Goal: Transaction & Acquisition: Purchase product/service

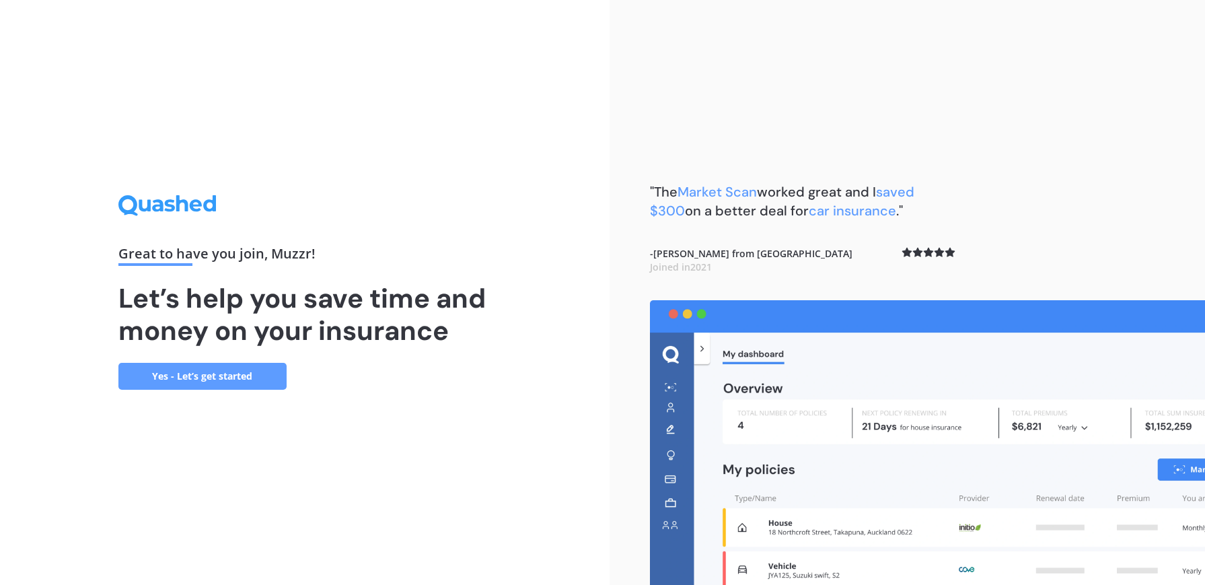
click at [227, 376] on link "Yes - Let’s get started" at bounding box center [202, 376] width 168 height 27
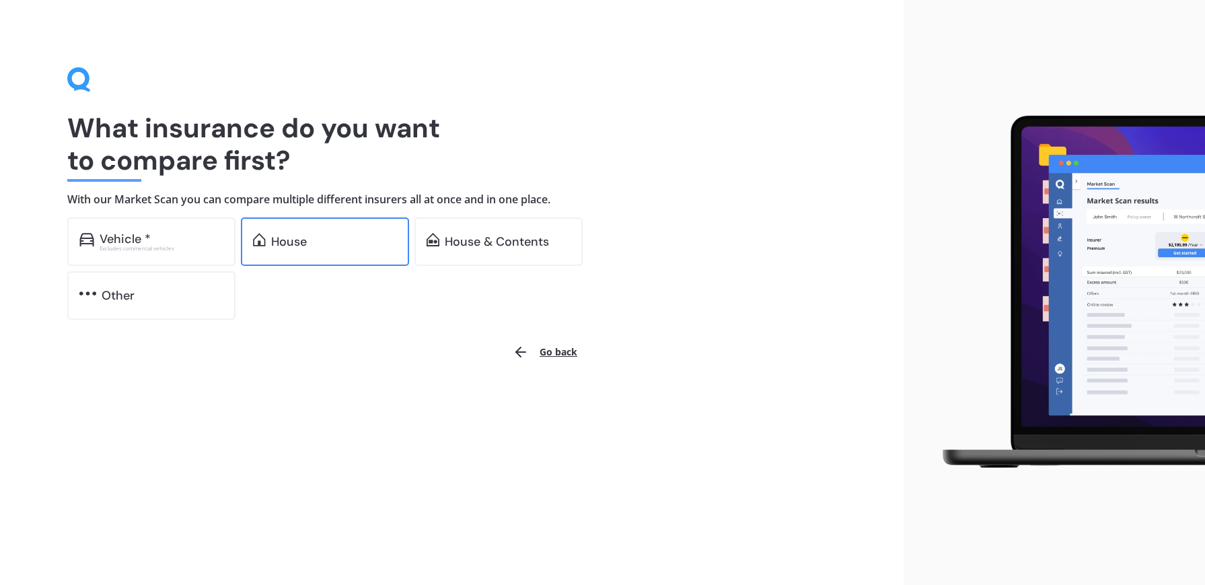
click at [293, 246] on div "House" at bounding box center [289, 241] width 36 height 13
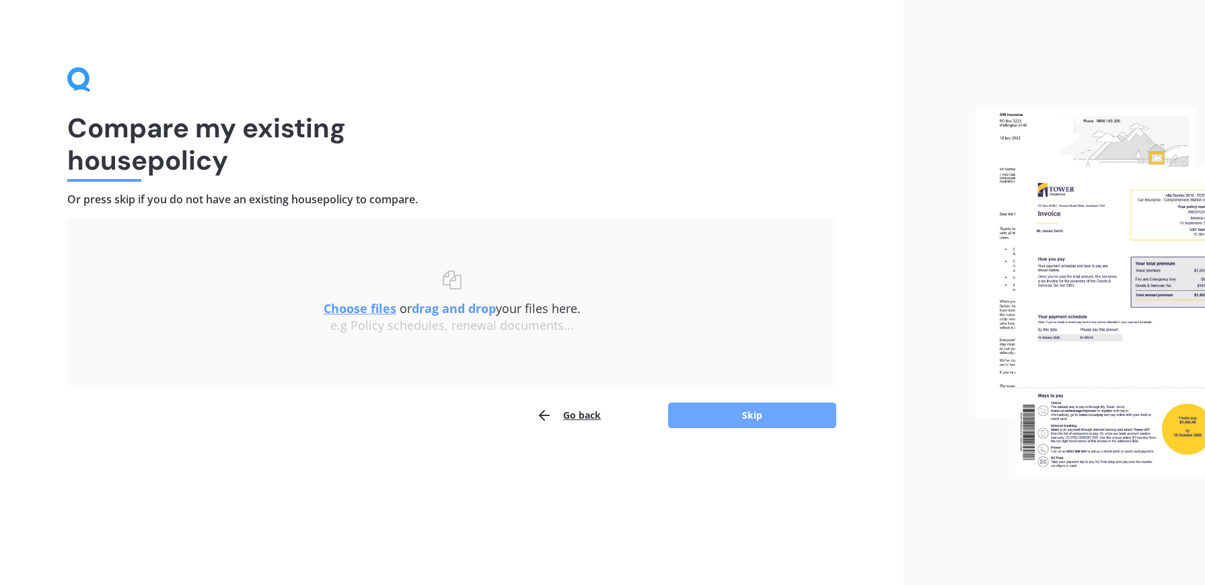
click at [742, 413] on button "Skip" at bounding box center [752, 415] width 168 height 26
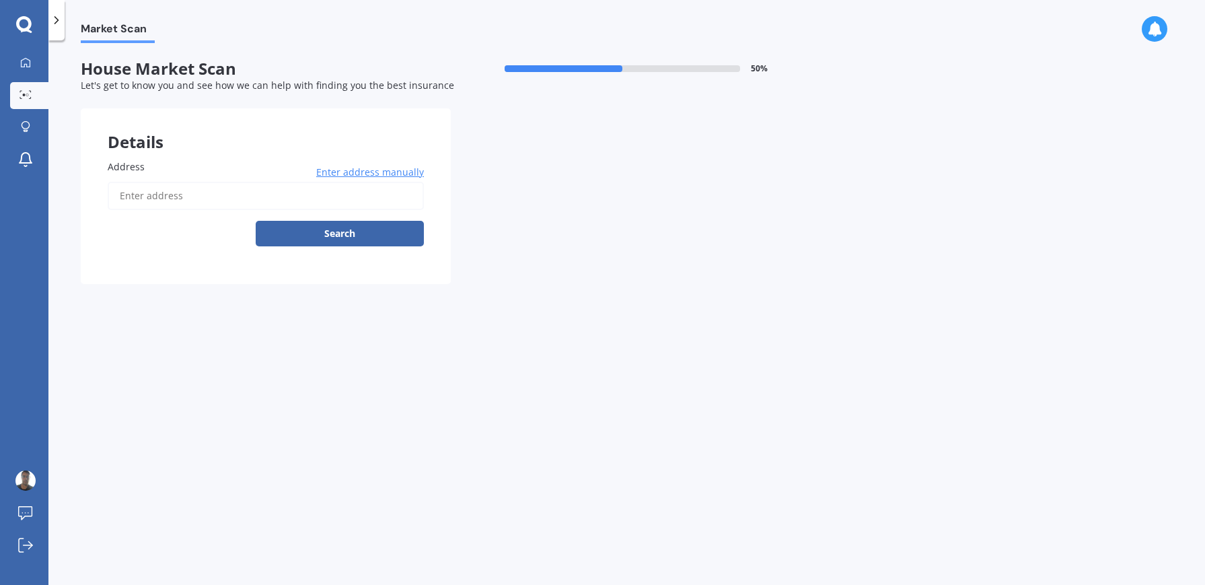
click at [171, 201] on input "Address" at bounding box center [266, 196] width 316 height 28
type input "[STREET_ADDRESS]"
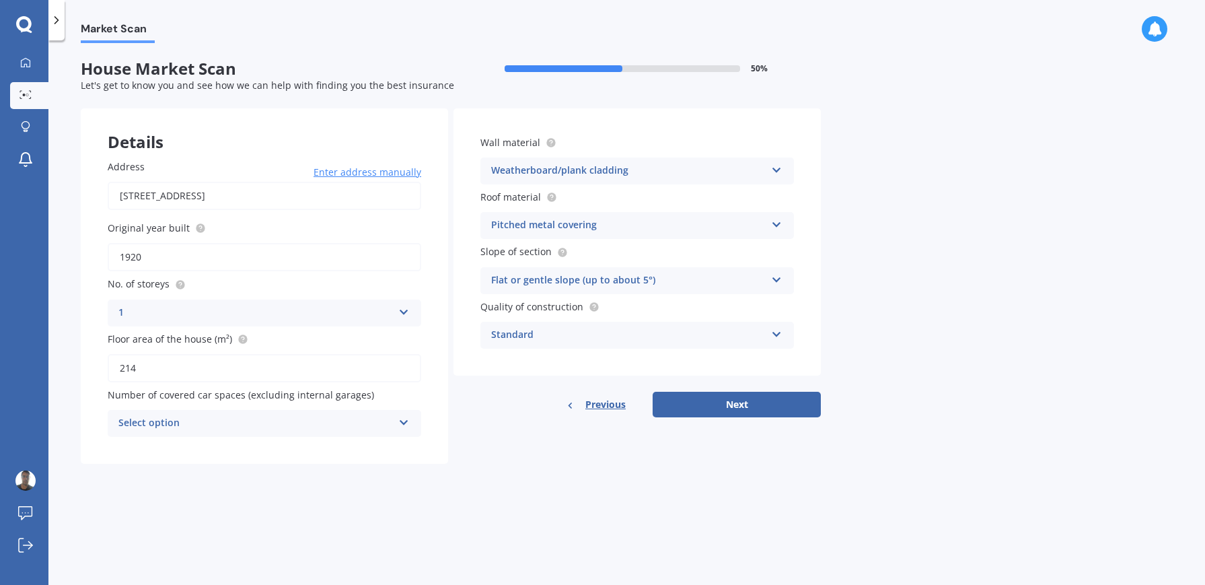
click at [244, 423] on div "Select option" at bounding box center [255, 423] width 275 height 16
click at [126, 569] on span "5+" at bounding box center [124, 570] width 11 height 13
click at [758, 410] on button "Next" at bounding box center [737, 405] width 168 height 26
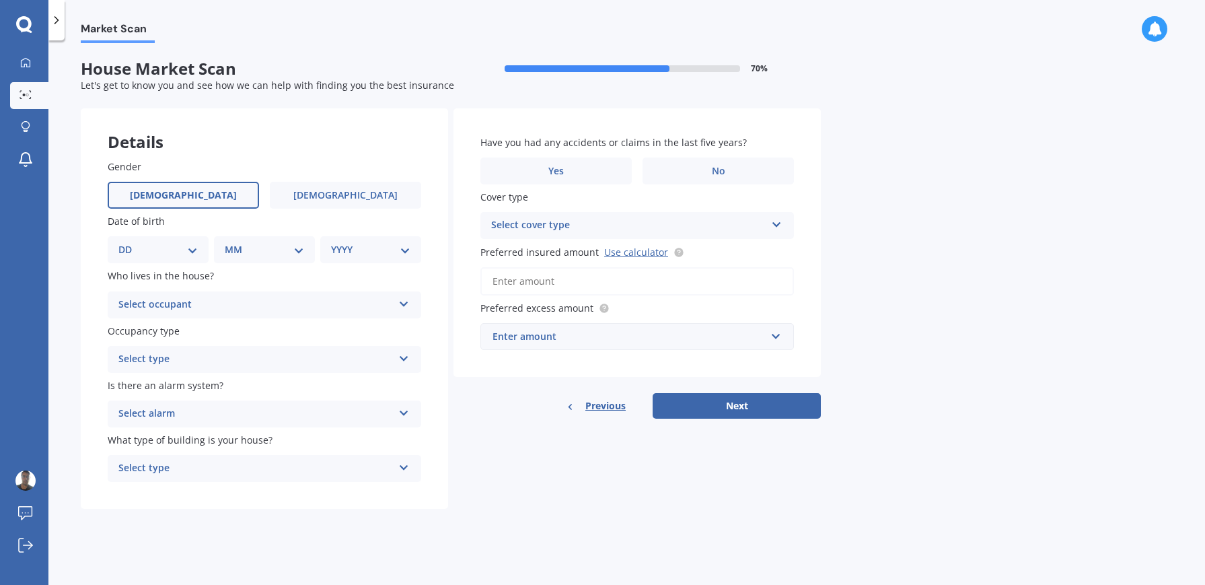
click at [197, 196] on label "[DEMOGRAPHIC_DATA]" at bounding box center [183, 195] width 151 height 27
click at [0, 0] on input "[DEMOGRAPHIC_DATA]" at bounding box center [0, 0] width 0 height 0
select select "19"
click option "19" at bounding box center [0, 0] width 0 height 0
select select "03"
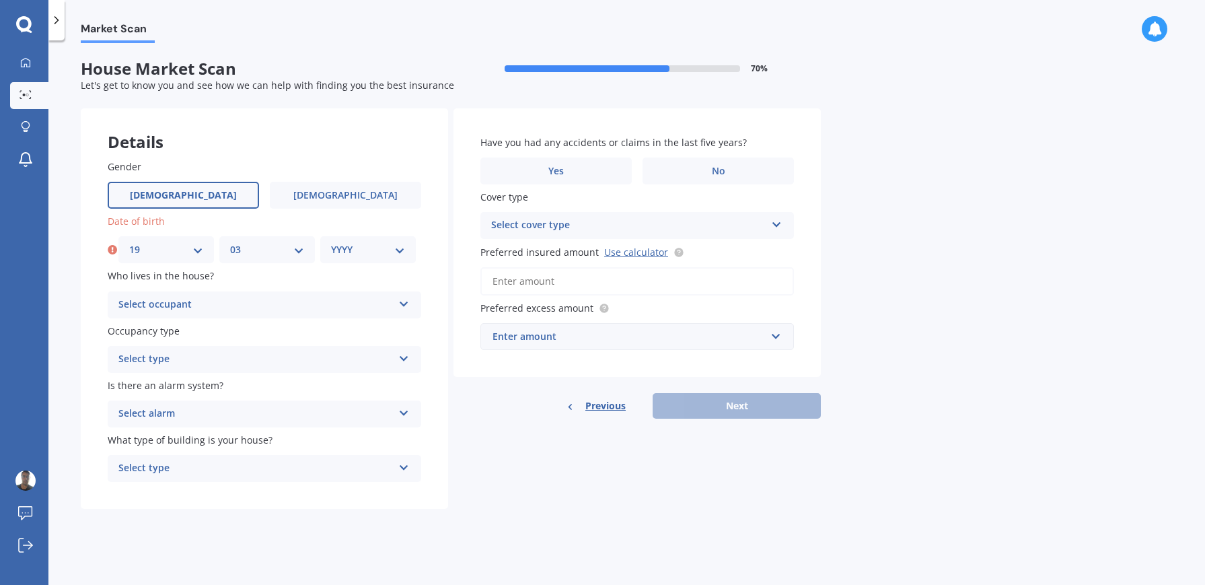
click option "03" at bounding box center [0, 0] width 0 height 0
click at [331, 242] on select "YYYY 2009 2008 2007 2006 2005 2004 2003 2002 2001 2000 1999 1998 1997 1996 1995…" at bounding box center [368, 249] width 74 height 15
select select "1963"
click option "1963" at bounding box center [0, 0] width 0 height 0
click at [205, 296] on div "Select occupant Owner Owner + Boarder" at bounding box center [265, 304] width 314 height 27
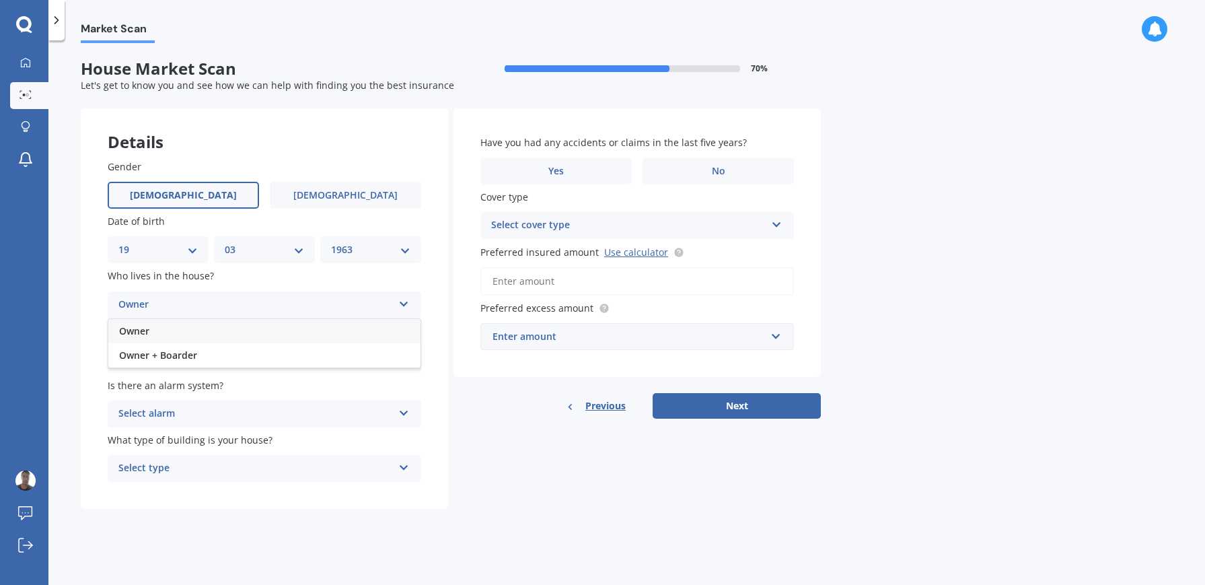
click at [173, 332] on div "Owner" at bounding box center [264, 331] width 312 height 24
click at [180, 363] on div "Select type" at bounding box center [255, 359] width 275 height 16
click at [172, 386] on div "Permanent" at bounding box center [264, 386] width 312 height 24
click at [177, 413] on div "Select alarm" at bounding box center [255, 414] width 275 height 16
click at [166, 489] on div "No" at bounding box center [264, 488] width 312 height 24
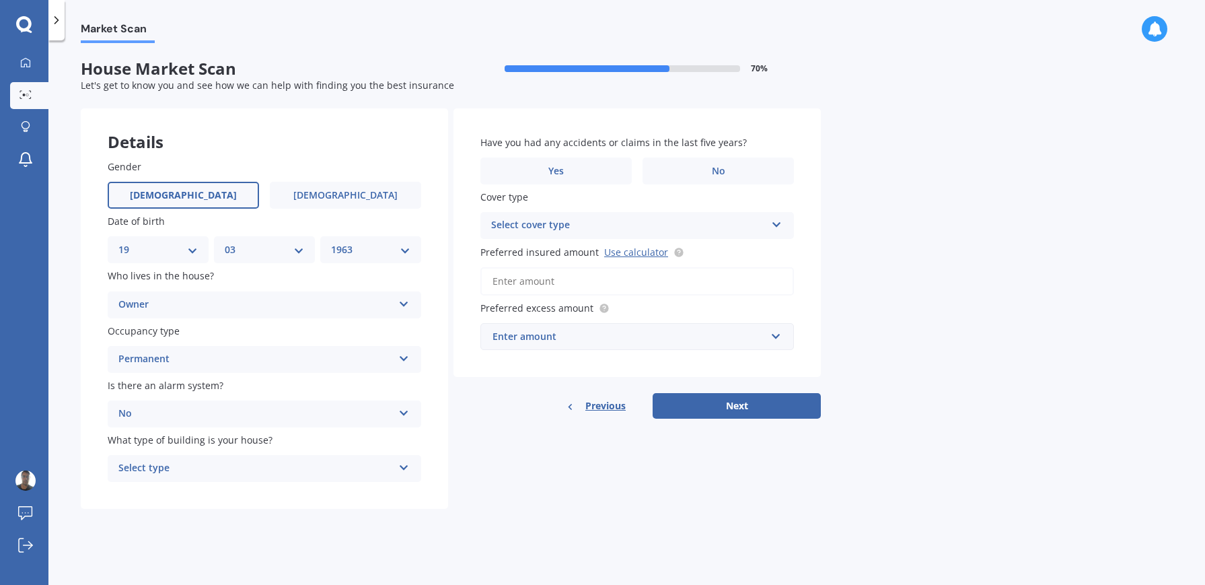
click at [184, 468] on div "Select type" at bounding box center [255, 468] width 275 height 16
click at [176, 497] on span "Freestanding" at bounding box center [149, 494] width 60 height 13
click at [622, 251] on link "Use calculator" at bounding box center [636, 252] width 64 height 13
click at [557, 279] on input "Preferred insured amount Use calculator" at bounding box center [638, 281] width 314 height 28
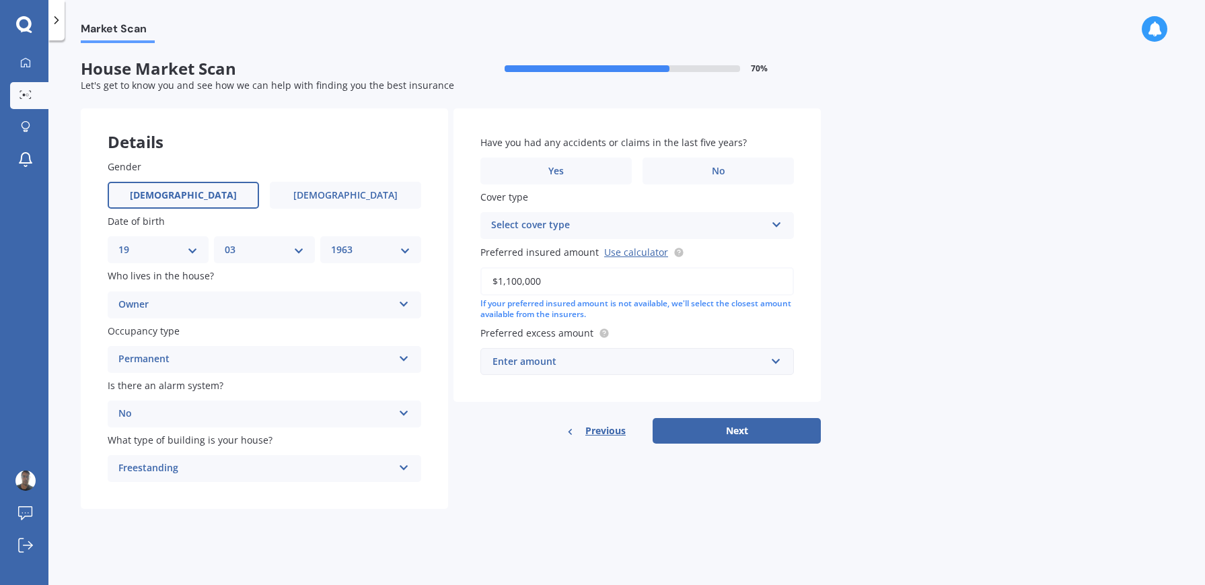
type input "$1,100,000"
click at [724, 316] on div "If your preferred insured amount is not available, we'll select the closest amo…" at bounding box center [638, 309] width 314 height 23
click at [635, 362] on div "Enter amount" at bounding box center [629, 361] width 273 height 15
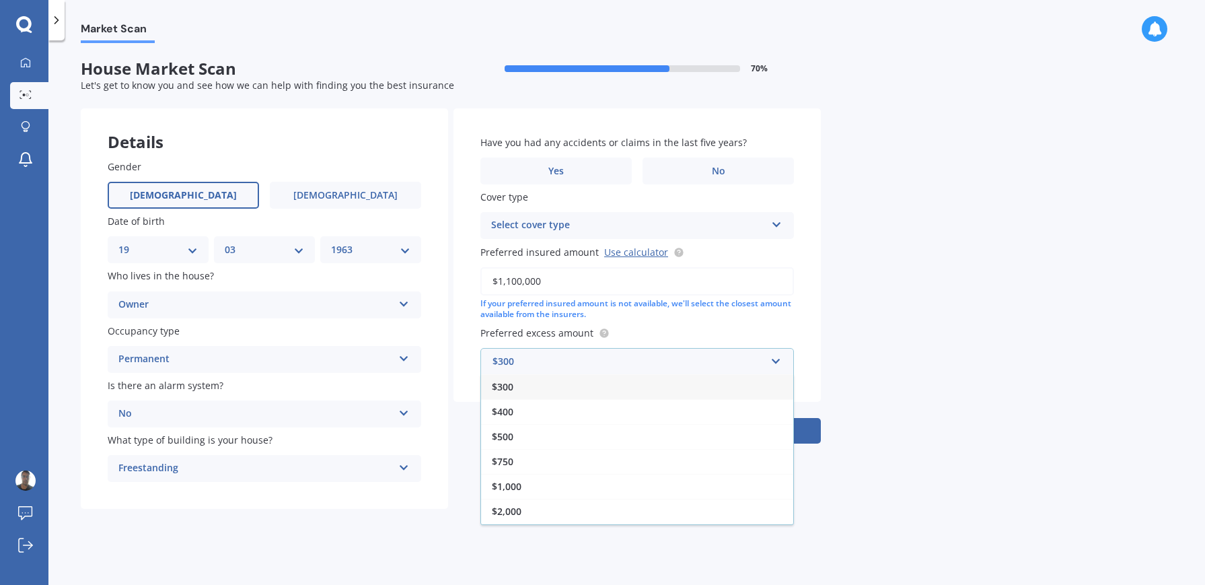
click at [517, 435] on div "$500" at bounding box center [637, 436] width 312 height 25
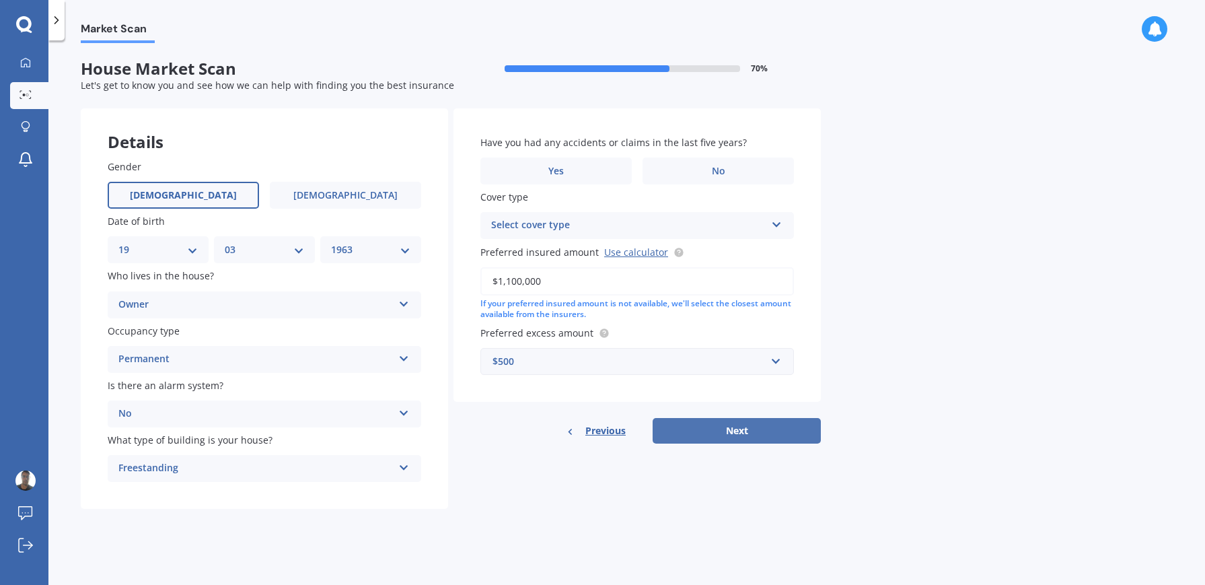
click at [748, 434] on button "Next" at bounding box center [737, 431] width 168 height 26
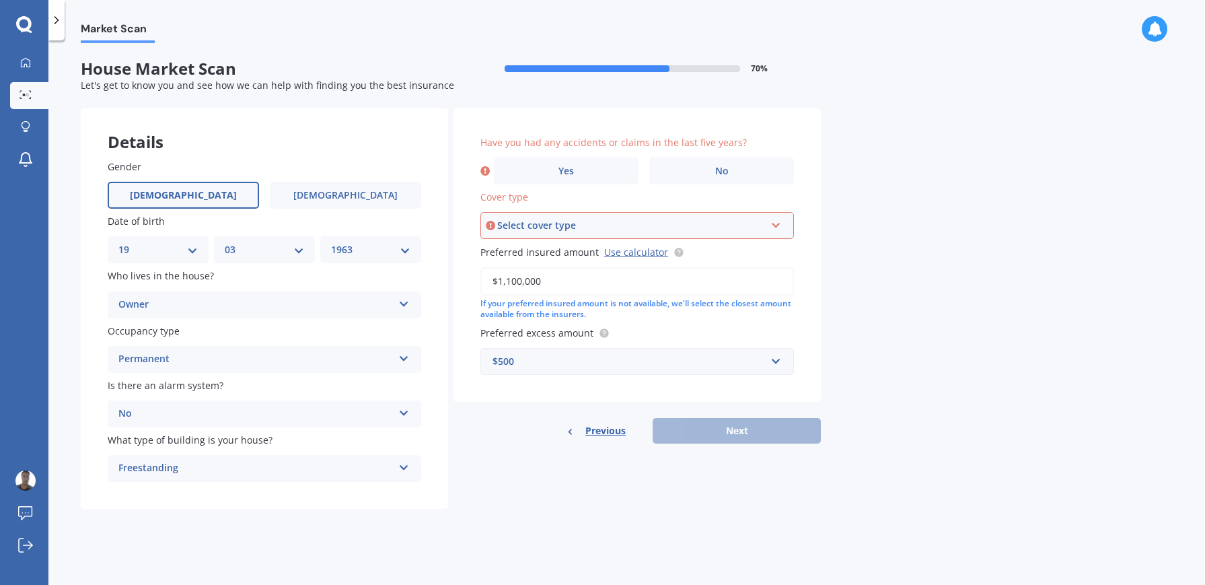
click at [555, 222] on div "Select cover type" at bounding box center [631, 225] width 268 height 15
click at [530, 248] on div "High" at bounding box center [637, 251] width 311 height 24
click at [691, 172] on label "No" at bounding box center [721, 170] width 145 height 27
click at [0, 0] on input "No" at bounding box center [0, 0] width 0 height 0
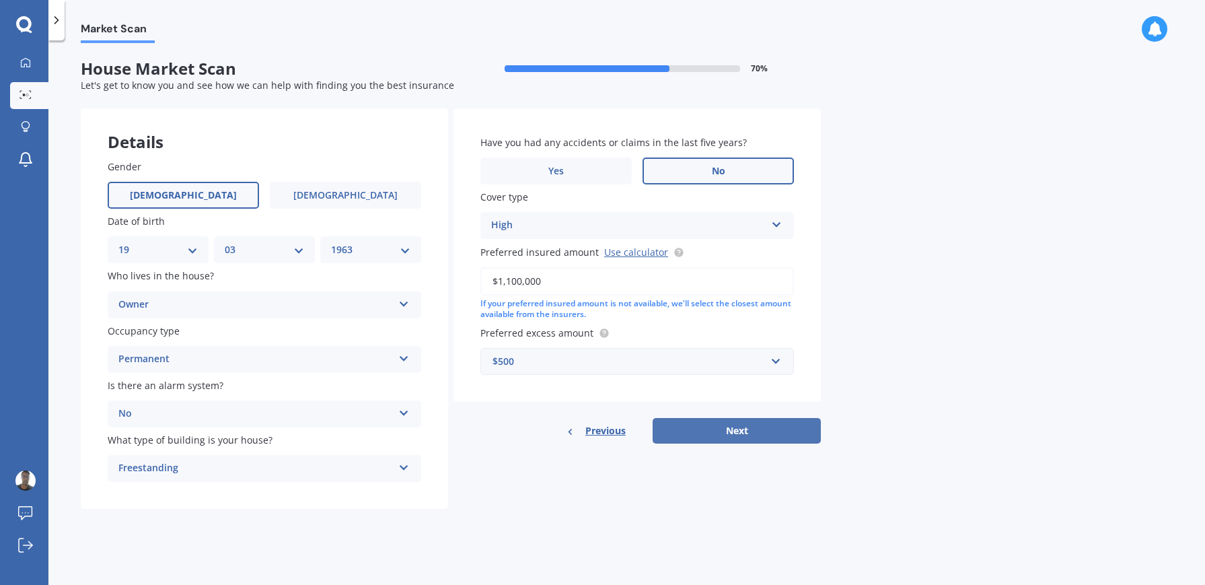
click at [729, 421] on button "Next" at bounding box center [737, 431] width 168 height 26
select select "19"
select select "03"
select select "1963"
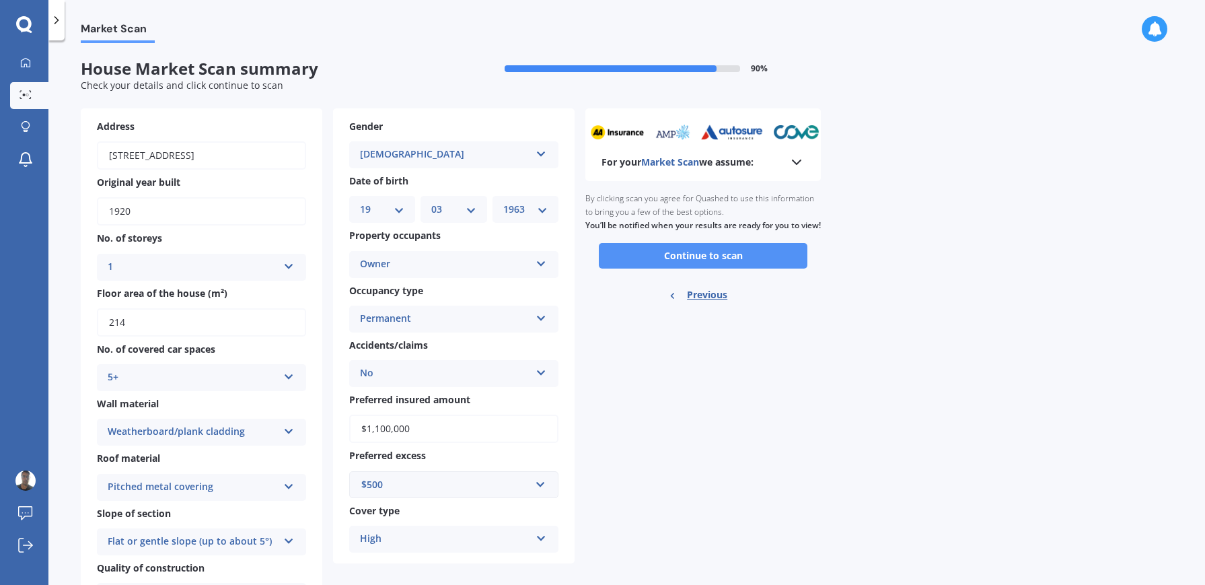
click at [705, 269] on button "Continue to scan" at bounding box center [703, 256] width 209 height 26
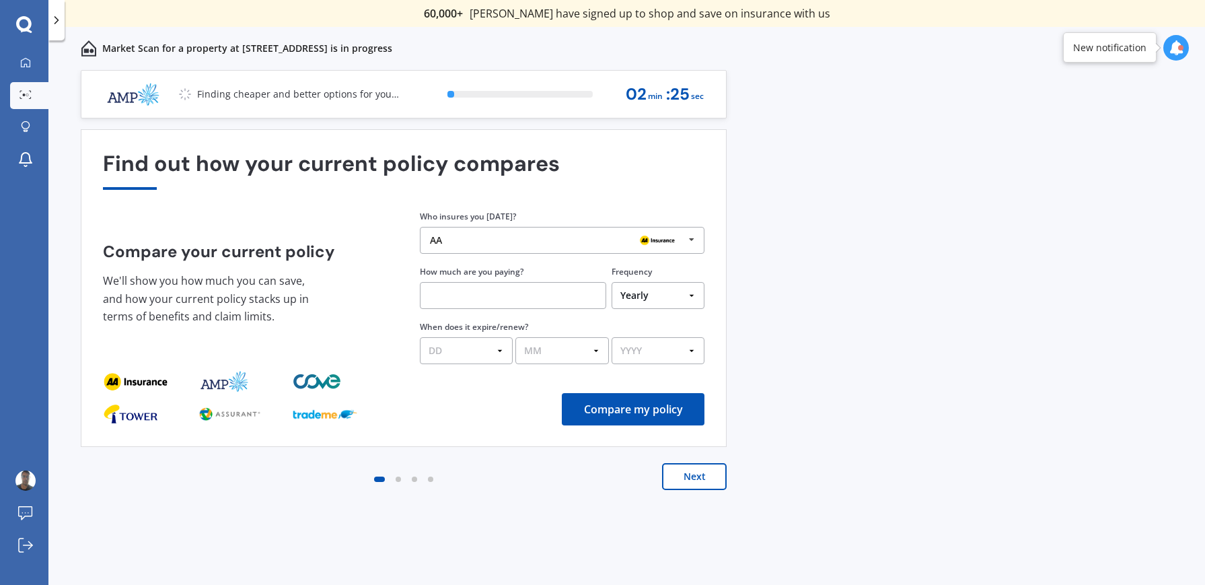
click at [472, 242] on div "AA" at bounding box center [557, 240] width 254 height 11
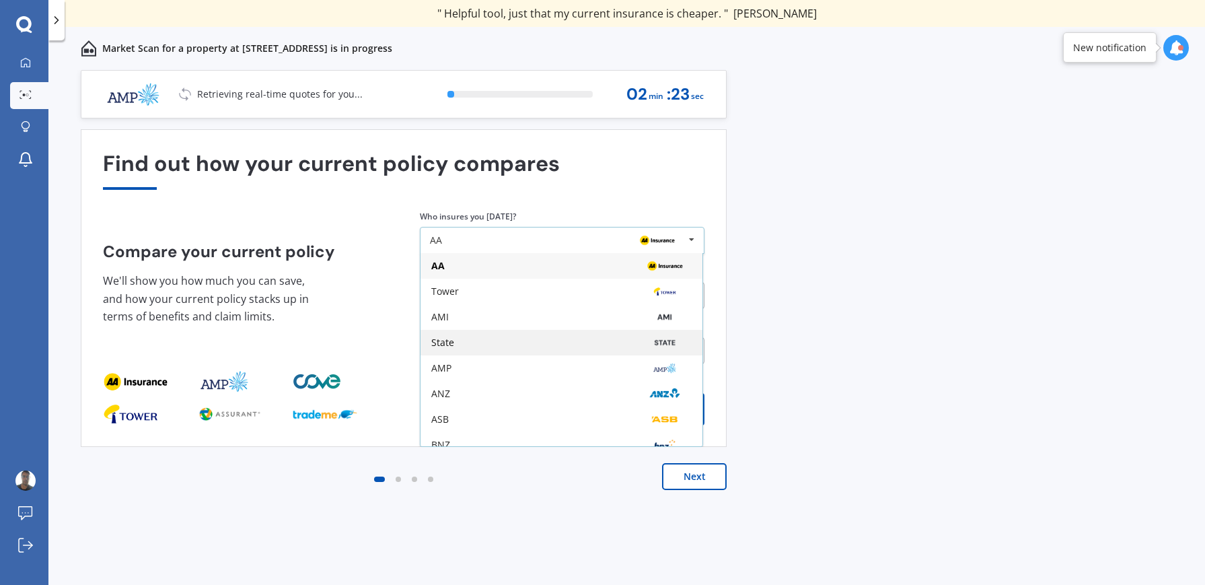
click at [452, 343] on div "State" at bounding box center [442, 342] width 23 height 9
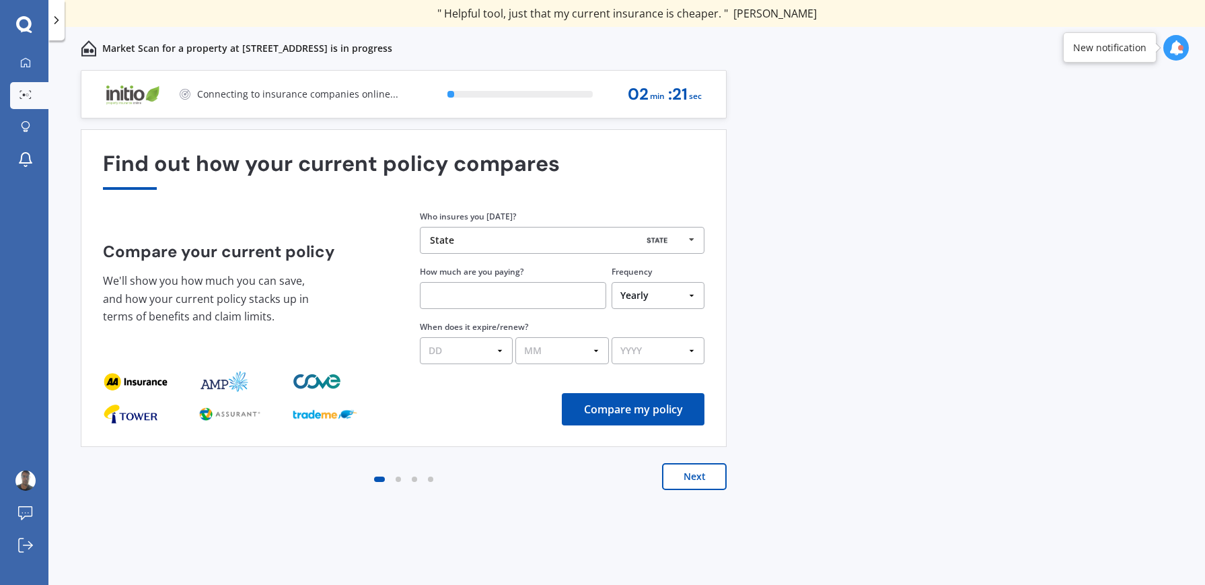
click at [479, 300] on input "text" at bounding box center [513, 295] width 186 height 27
type input "$340.00"
select select "Fortnightly"
click option "Fortnightly" at bounding box center [0, 0] width 0 height 0
click at [420, 337] on select "DD 01 02 03 04 05 06 07 08 09 10 11 12 13 14 15 16 17 18 19 20 21 22 23 24 25 2…" at bounding box center [466, 350] width 93 height 27
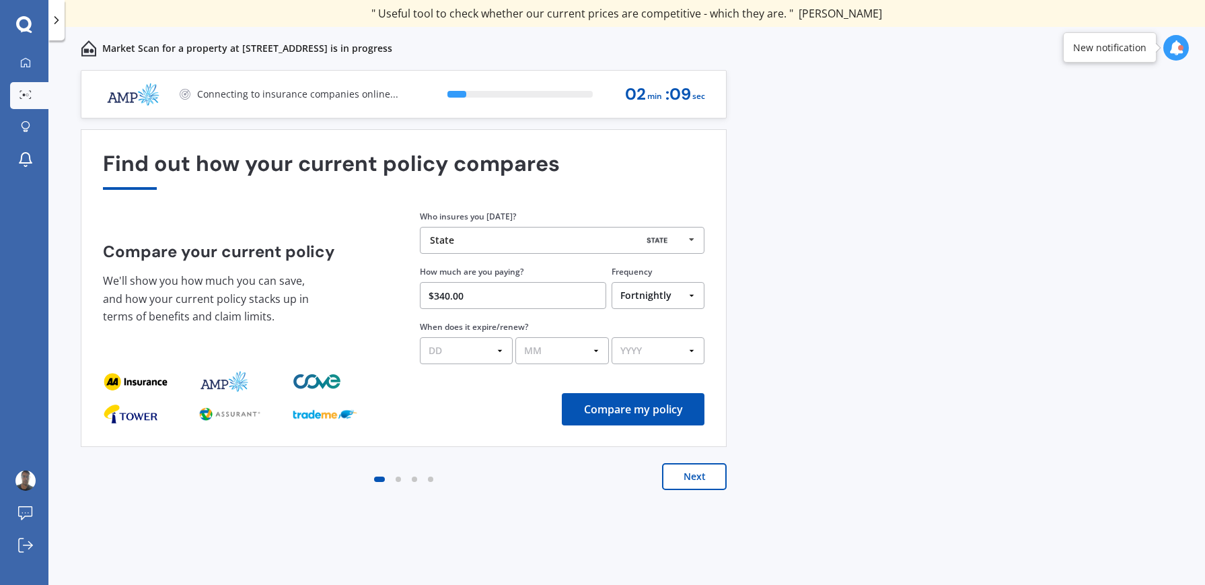
select select "20"
click option "20" at bounding box center [0, 0] width 0 height 0
select select "10"
click option "10" at bounding box center [0, 0] width 0 height 0
click option "2024" at bounding box center [0, 0] width 0 height 0
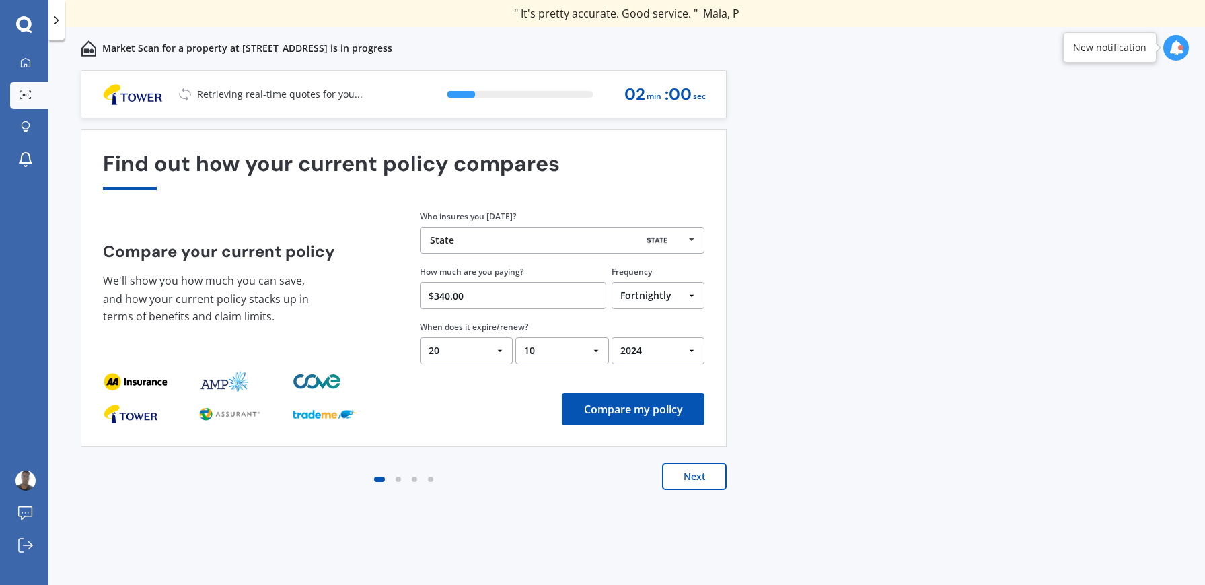
select select "2025"
click option "2025" at bounding box center [0, 0] width 0 height 0
click at [637, 415] on button "Compare my policy" at bounding box center [633, 409] width 143 height 32
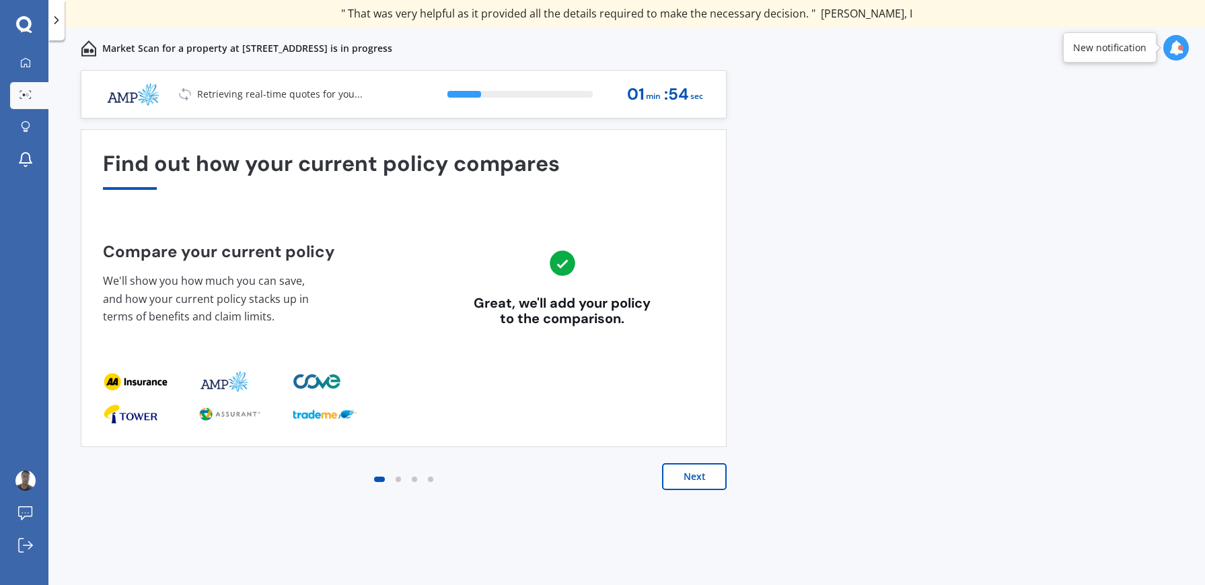
click at [707, 472] on button "Next" at bounding box center [694, 476] width 65 height 27
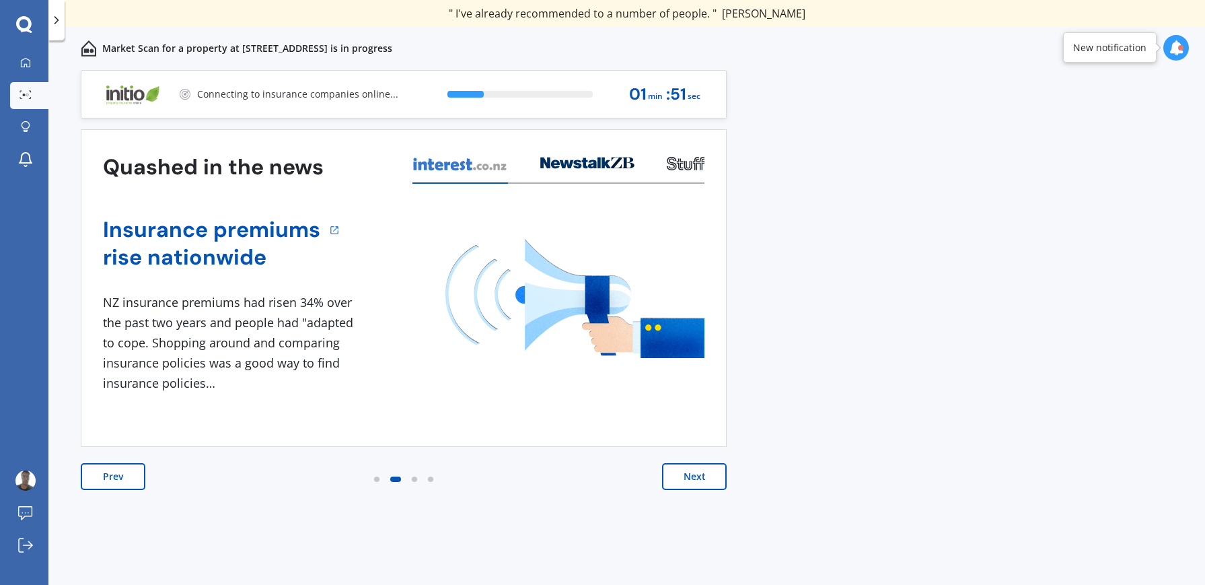
click at [691, 471] on button "Next" at bounding box center [694, 476] width 65 height 27
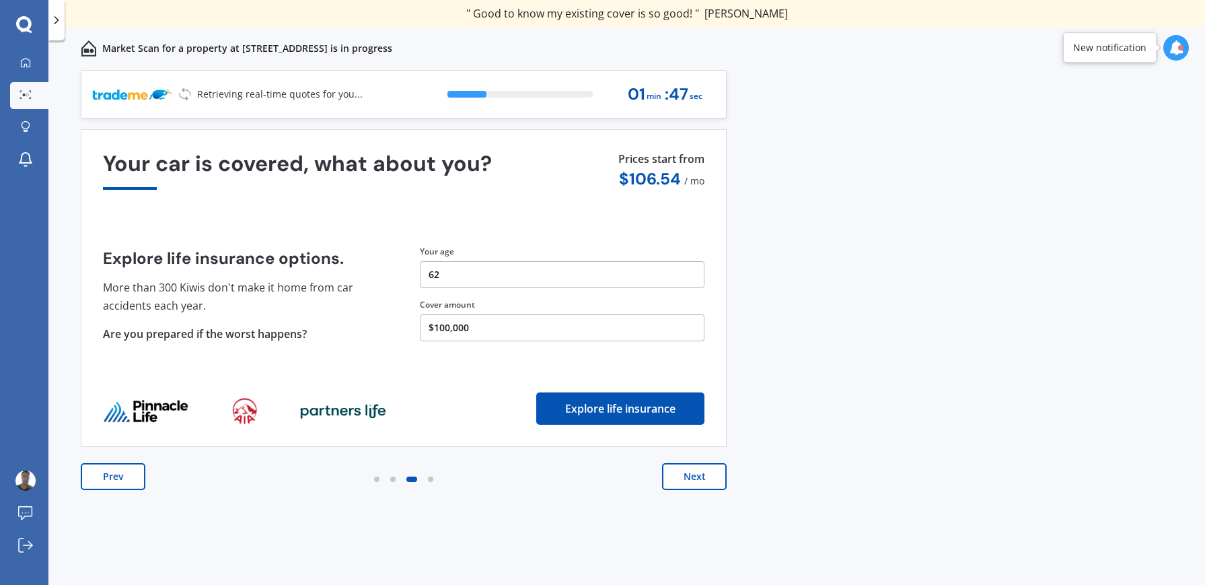
click at [692, 476] on button "Next" at bounding box center [694, 476] width 65 height 27
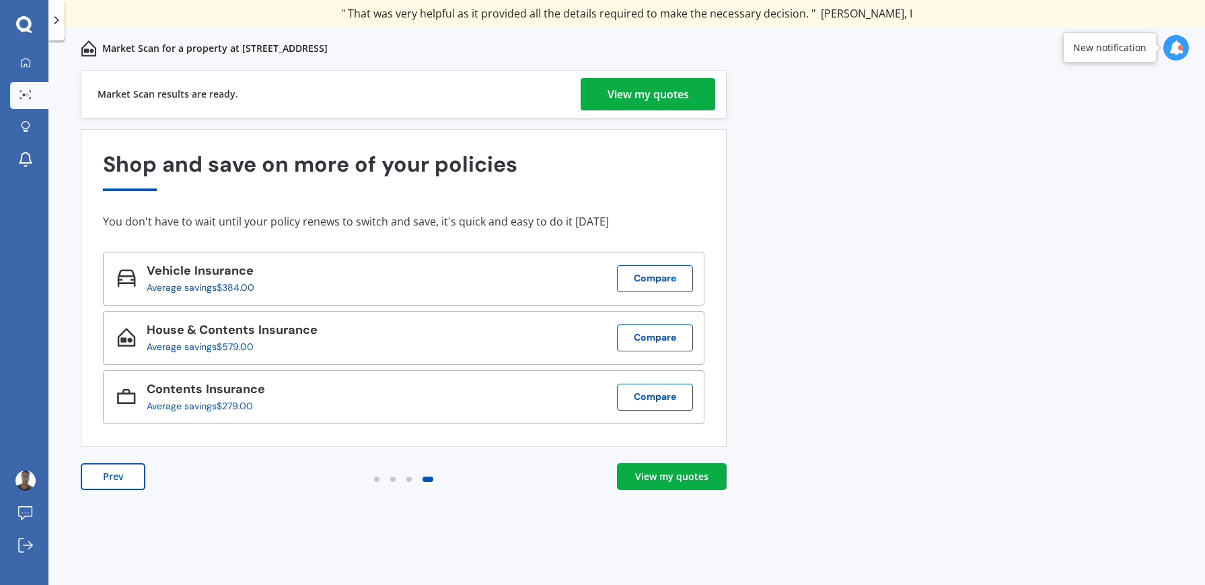
click at [652, 94] on div "View my quotes" at bounding box center [648, 94] width 81 height 32
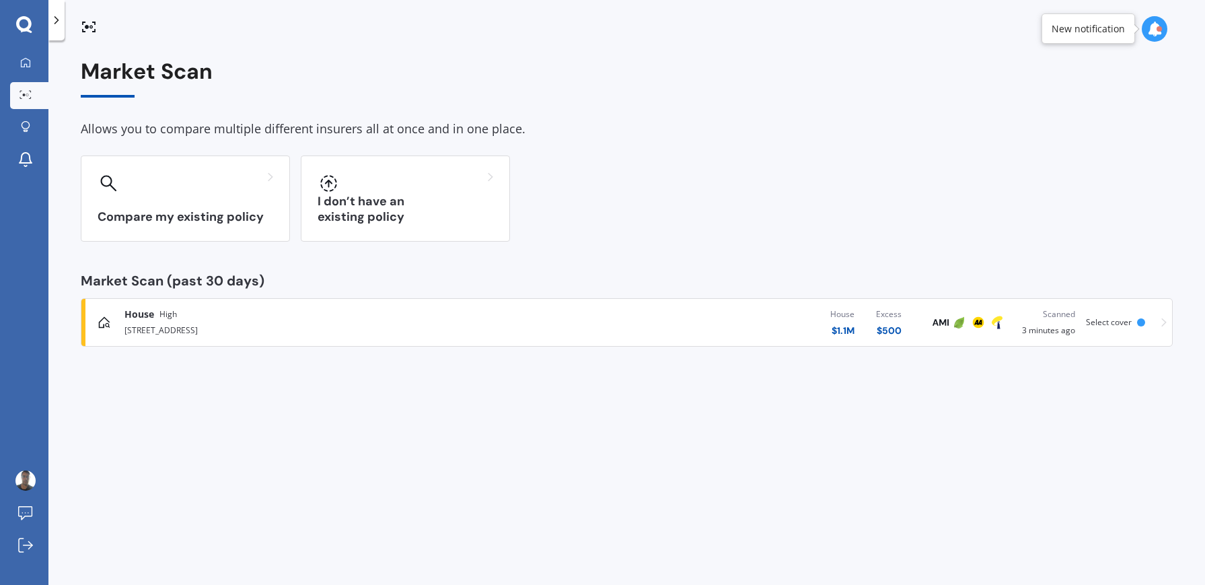
click at [21, 26] on icon at bounding box center [24, 24] width 16 height 17
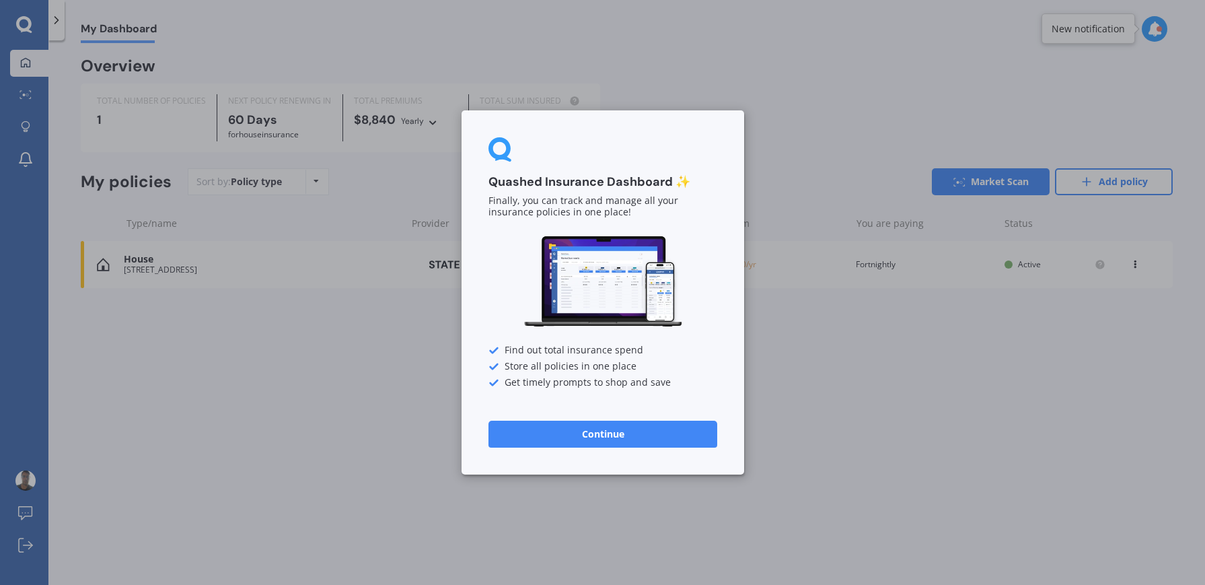
click at [601, 434] on button "Continue" at bounding box center [603, 434] width 229 height 27
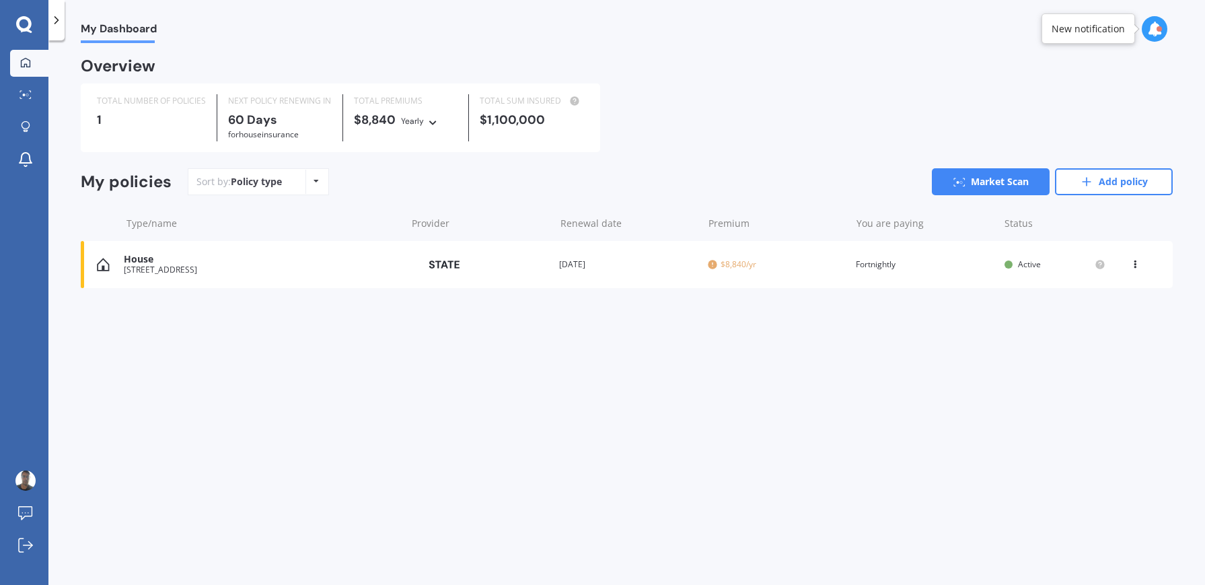
click at [26, 24] on icon at bounding box center [24, 24] width 16 height 17
click at [25, 62] on icon at bounding box center [25, 62] width 11 height 11
click at [316, 182] on icon at bounding box center [316, 181] width 5 height 8
click at [258, 171] on div "Sort by: Policy type Policy type Alphabetical Date added Renewing next" at bounding box center [258, 181] width 141 height 27
click at [253, 180] on div "Policy type" at bounding box center [256, 181] width 51 height 13
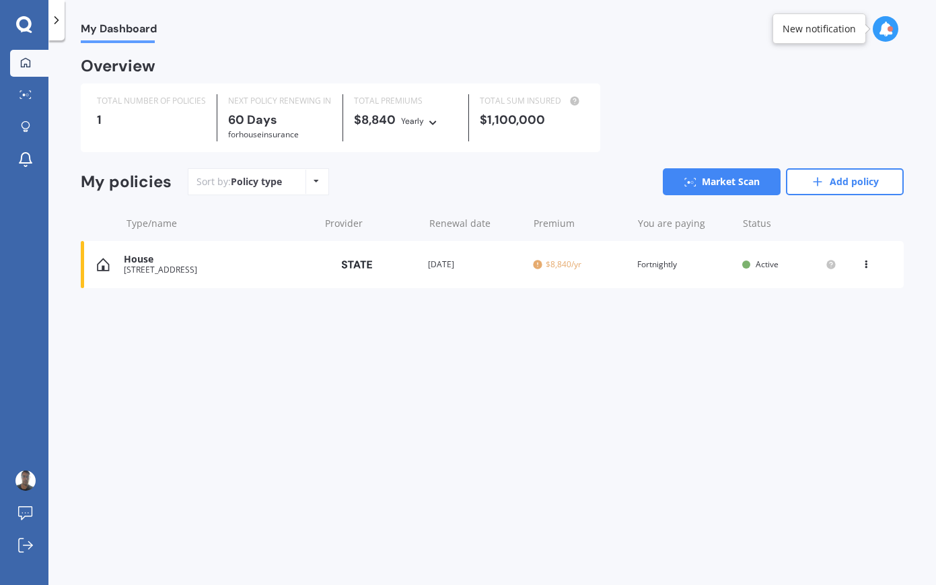
click at [96, 363] on div "My Dashboard Overview TOTAL NUMBER OF POLICIES 1 NEXT POLICY RENEWING [DATE] fo…" at bounding box center [492, 315] width 888 height 544
click at [40, 365] on div "My Dashboard Market Scan Explore insurance Notifications Muzzr [PERSON_NAME] Su…" at bounding box center [24, 317] width 48 height 535
click at [27, 127] on icon at bounding box center [25, 126] width 9 height 11
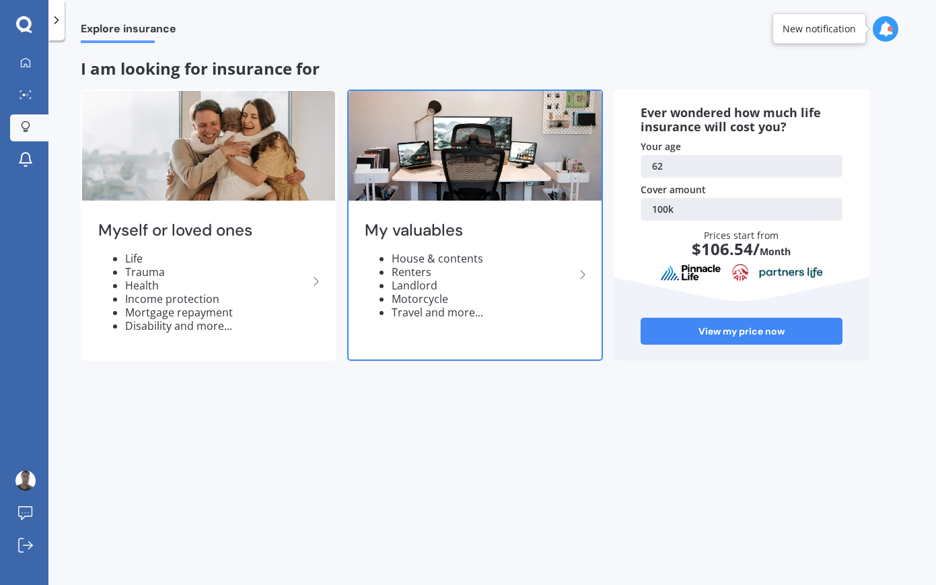
click at [457, 258] on li "House & contents" at bounding box center [483, 258] width 183 height 13
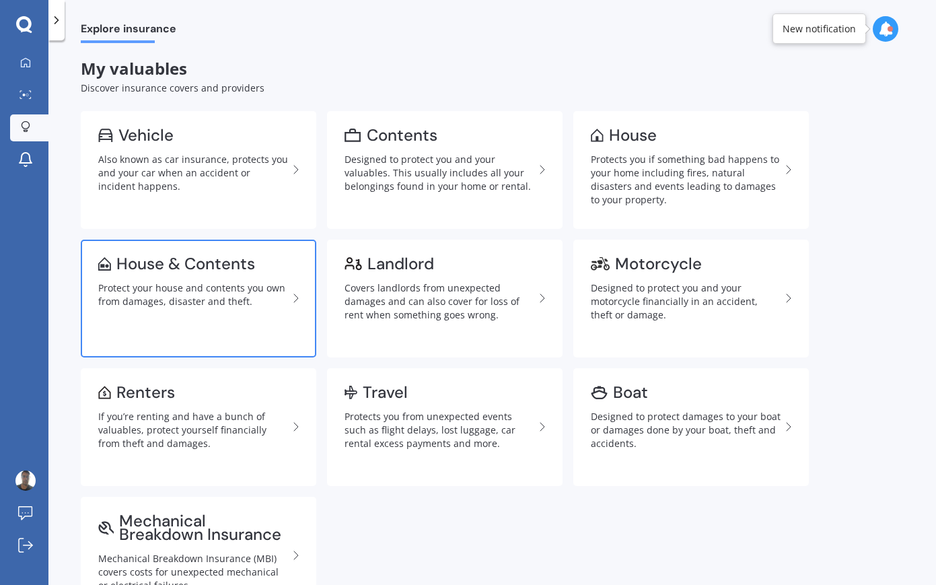
click at [153, 279] on link "House & Contents Protect your house and contents you own from damages, disaster…" at bounding box center [199, 299] width 236 height 118
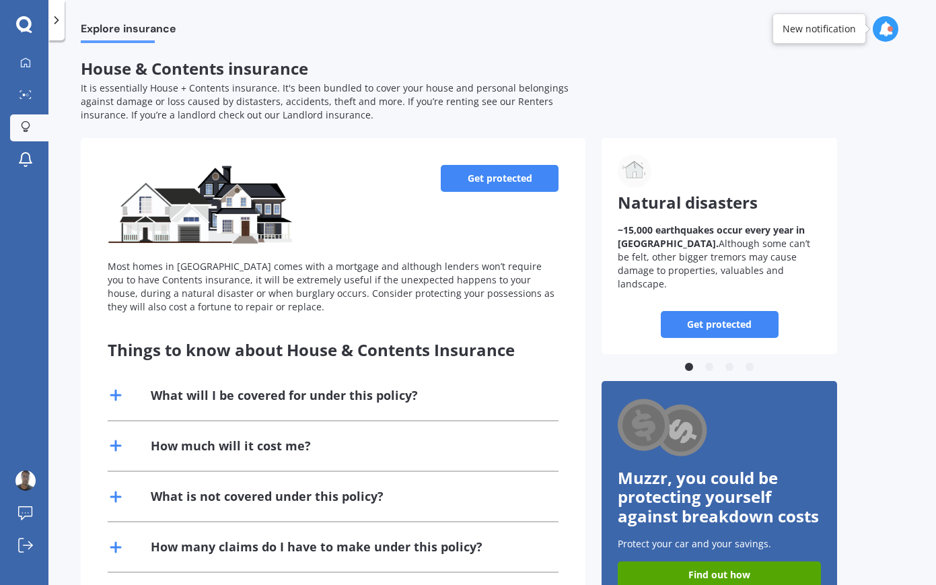
scroll to position [73, 0]
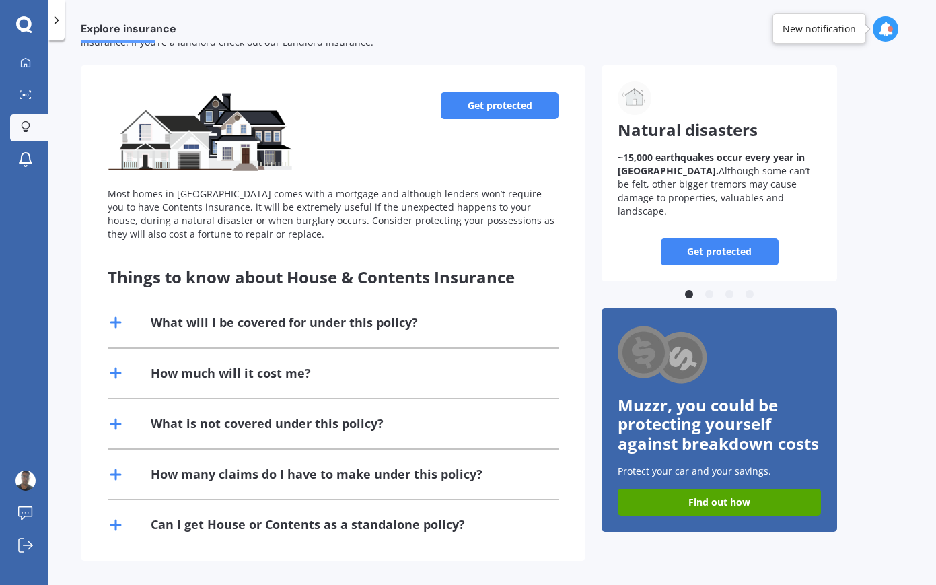
click at [480, 108] on link "Get protected" at bounding box center [500, 105] width 118 height 27
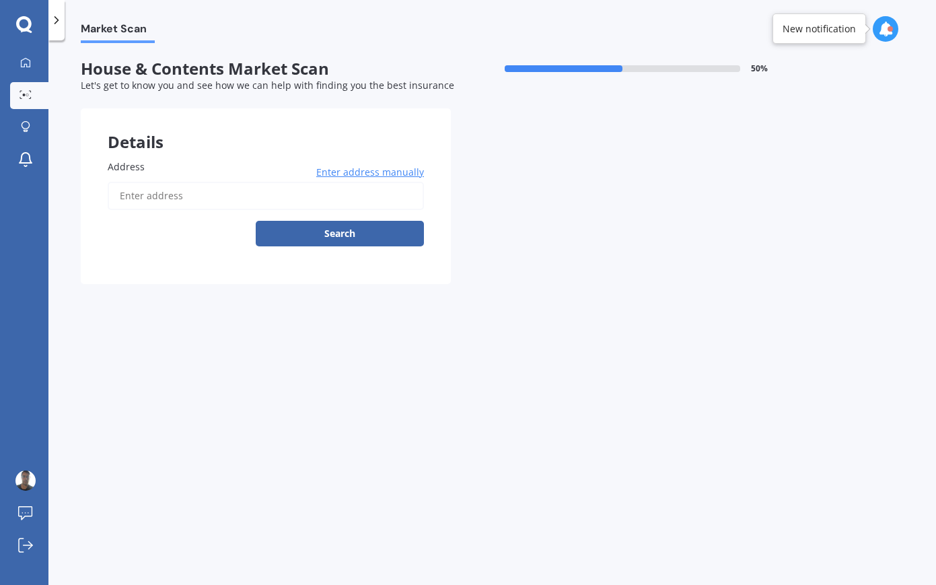
click at [164, 198] on input "Address" at bounding box center [266, 196] width 316 height 28
type input "[STREET_ADDRESS]"
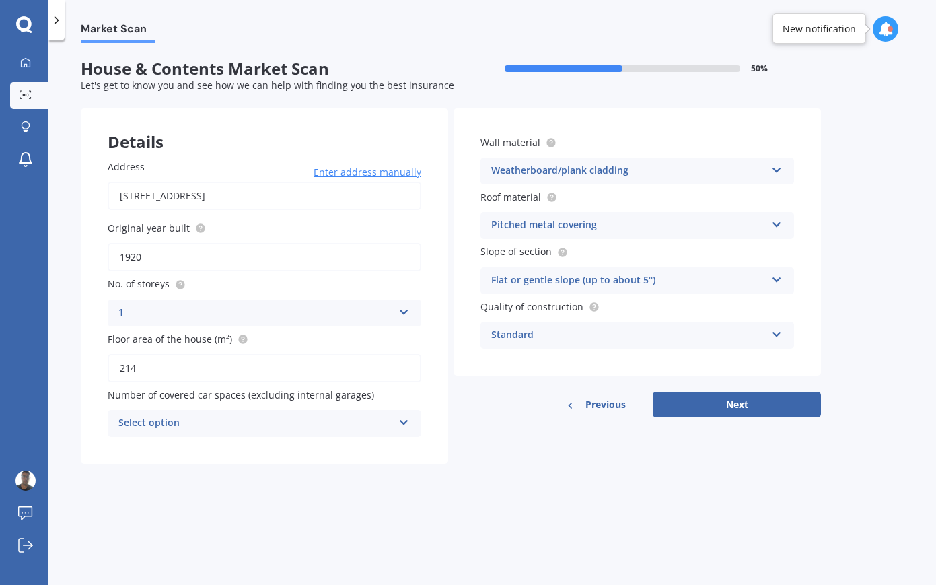
click at [153, 371] on input "214" at bounding box center [265, 368] width 314 height 28
drag, startPoint x: 160, startPoint y: 369, endPoint x: 100, endPoint y: 365, distance: 60.0
click at [108, 365] on input "214" at bounding box center [265, 368] width 314 height 28
type input "300"
click at [250, 426] on div "Select option" at bounding box center [255, 423] width 275 height 16
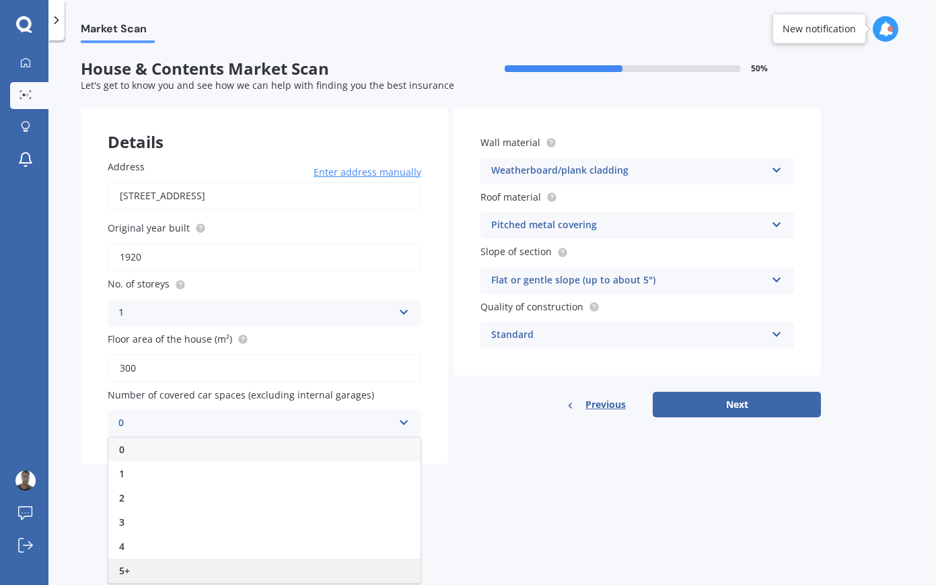
click at [171, 571] on div "5+" at bounding box center [264, 571] width 312 height 24
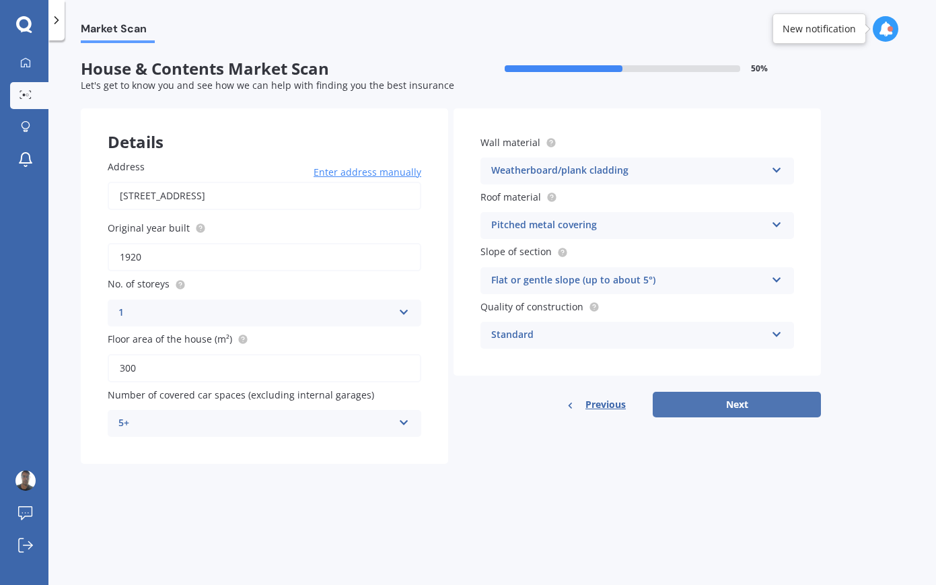
click at [738, 407] on button "Next" at bounding box center [737, 405] width 168 height 26
select select "19"
select select "03"
select select "1963"
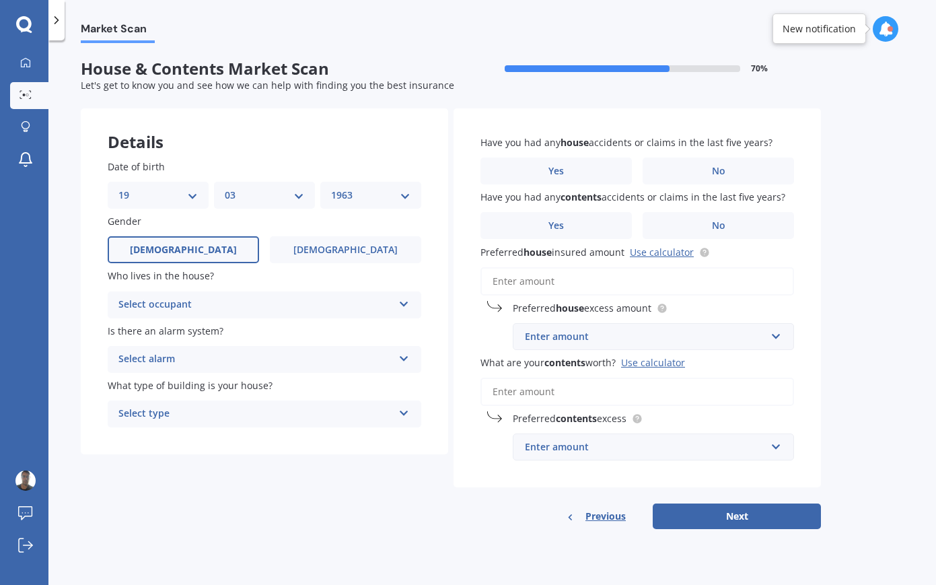
click at [198, 307] on div "Select occupant" at bounding box center [255, 305] width 275 height 16
click at [187, 333] on div "Owner" at bounding box center [264, 331] width 312 height 24
click at [174, 369] on div "Select alarm Yes, monitored Yes, not monitored No" at bounding box center [265, 359] width 314 height 27
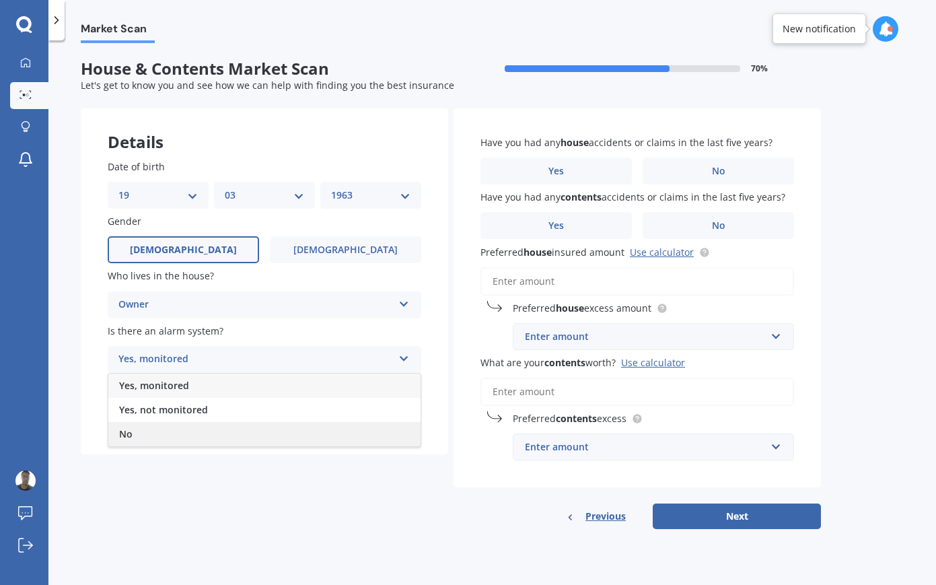
click at [151, 434] on div "No" at bounding box center [264, 434] width 312 height 24
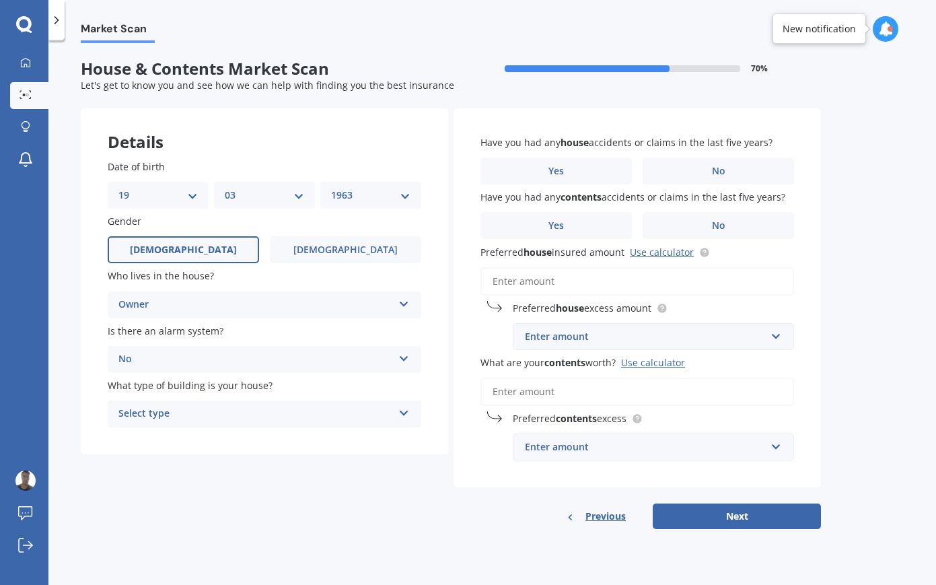
click at [184, 415] on div "Select type" at bounding box center [255, 414] width 275 height 16
click at [178, 437] on span "Freestanding" at bounding box center [149, 439] width 60 height 13
click at [735, 170] on label "No" at bounding box center [718, 170] width 151 height 27
click at [0, 0] on input "No" at bounding box center [0, 0] width 0 height 0
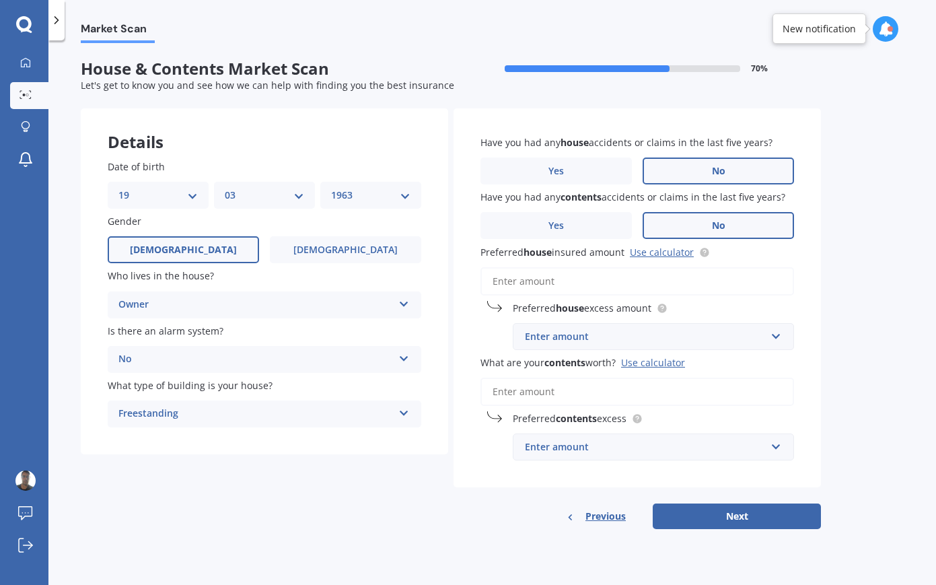
click at [713, 229] on span "No" at bounding box center [718, 225] width 13 height 11
click at [0, 0] on input "No" at bounding box center [0, 0] width 0 height 0
click at [573, 283] on input "Preferred house insured amount Use calculator" at bounding box center [638, 281] width 314 height 28
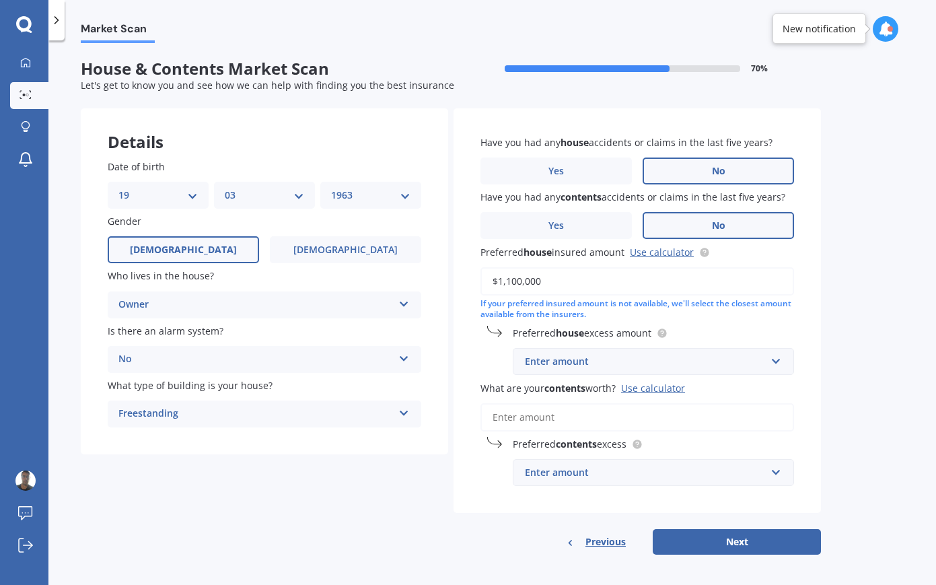
type input "$1,100,000"
click at [756, 322] on div "Have you had any house accidents or claims in the last five years? Yes No Have …" at bounding box center [637, 310] width 367 height 404
click at [693, 358] on div "Enter amount" at bounding box center [645, 361] width 241 height 15
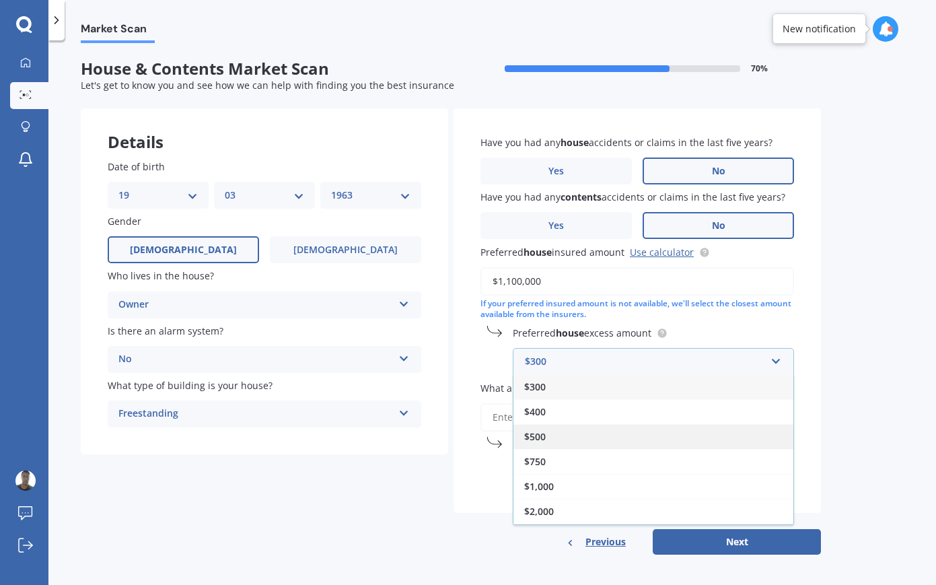
click at [543, 436] on span "$500" at bounding box center [535, 436] width 22 height 13
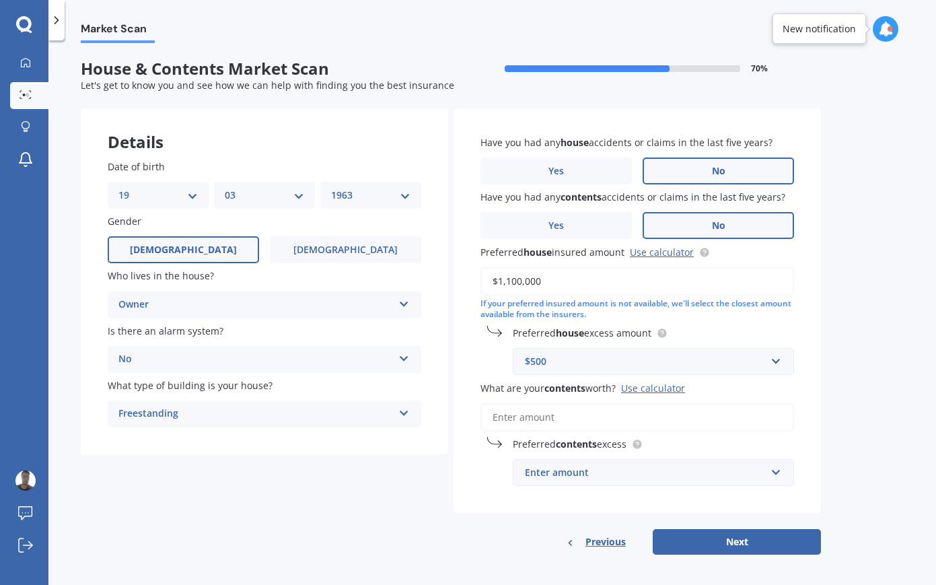
click at [582, 423] on input "What are your contents worth? Use calculator" at bounding box center [638, 417] width 314 height 28
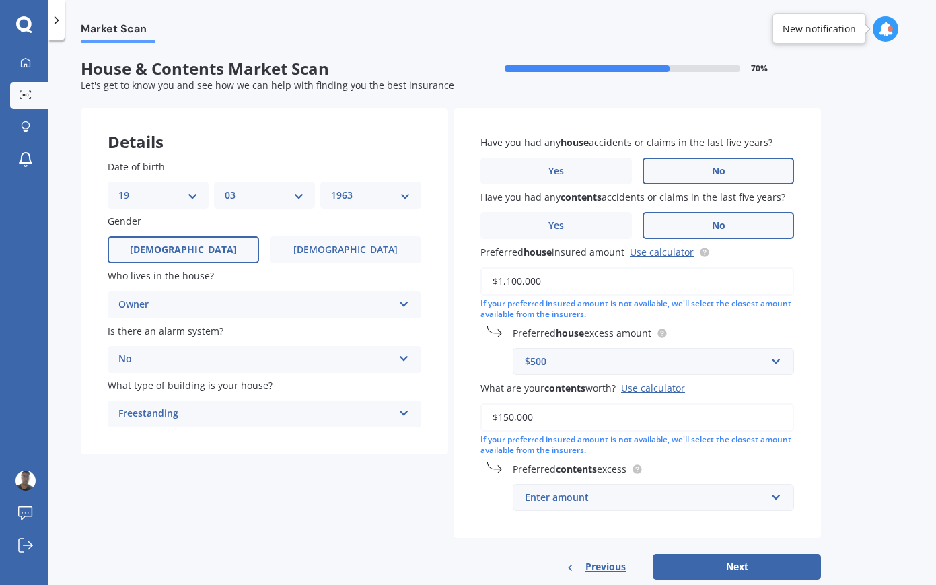
scroll to position [30, 0]
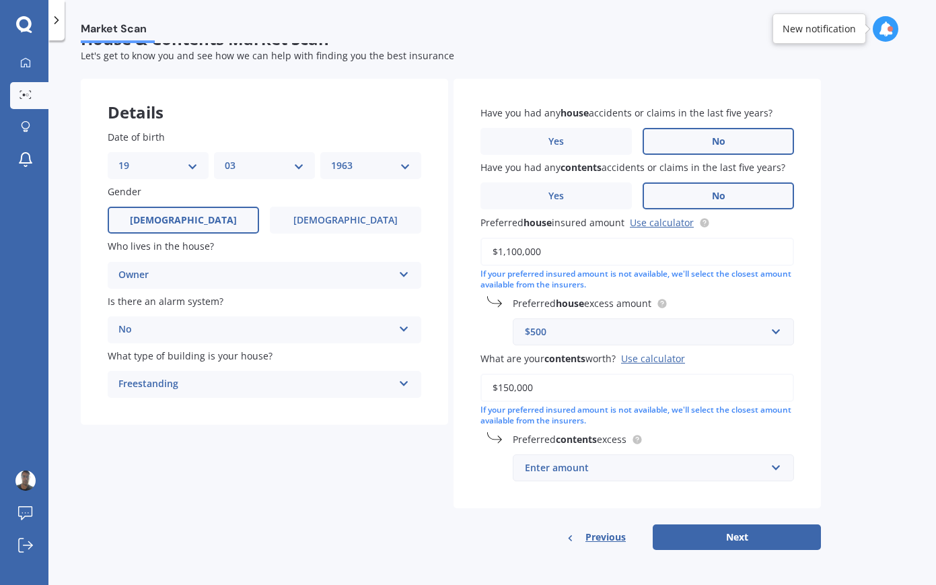
type input "$150,000"
click at [609, 468] on div "Enter amount" at bounding box center [645, 467] width 241 height 15
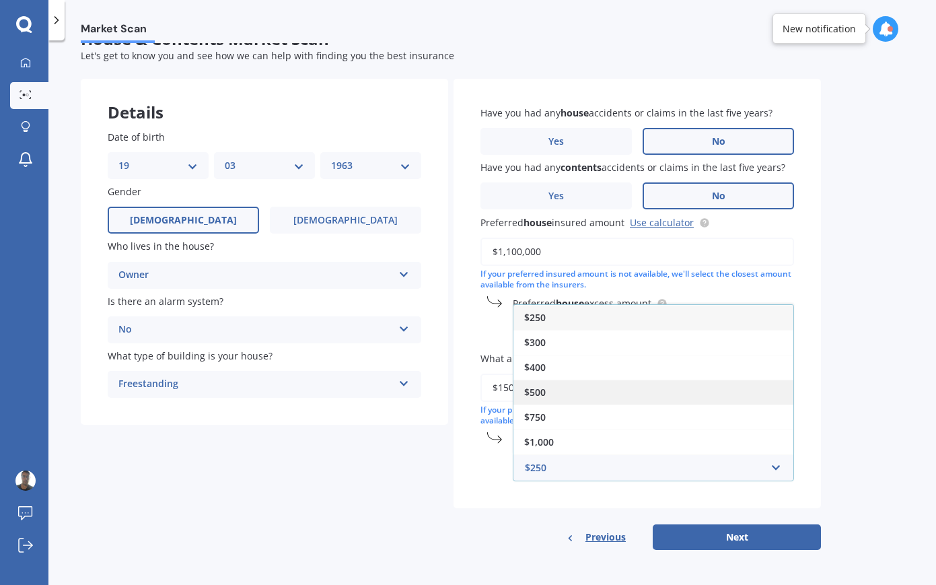
click at [551, 392] on div "$500" at bounding box center [654, 392] width 280 height 25
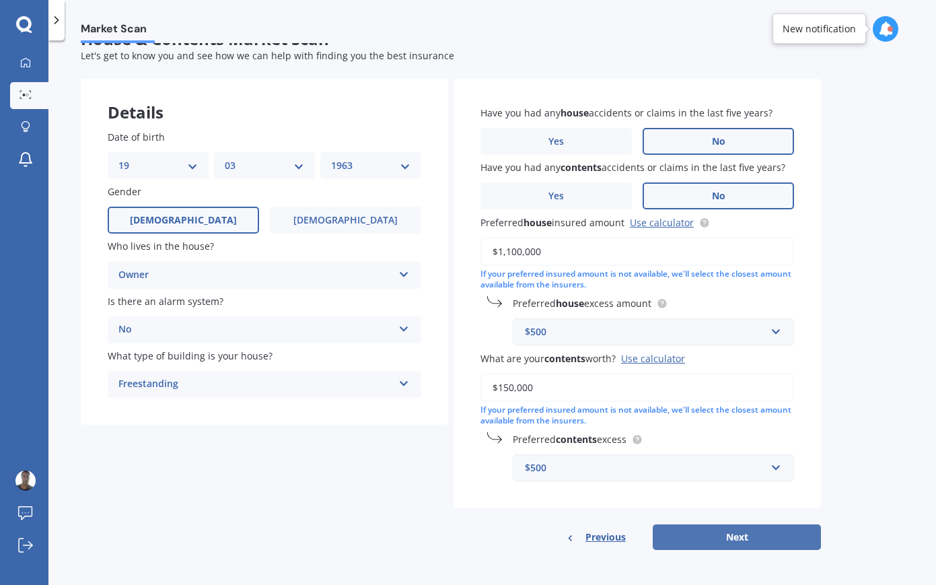
click at [735, 537] on button "Next" at bounding box center [737, 537] width 168 height 26
select select "19"
select select "03"
select select "1963"
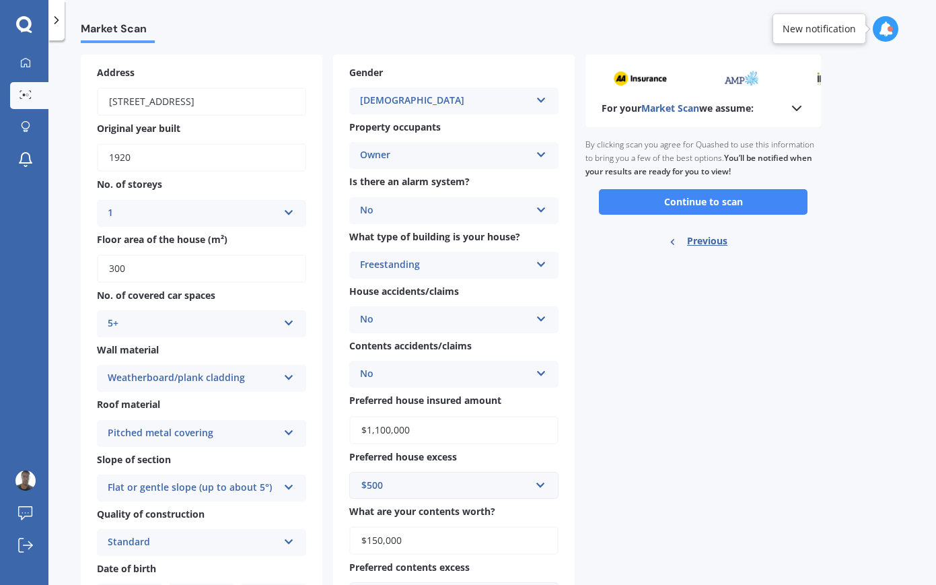
scroll to position [67, 0]
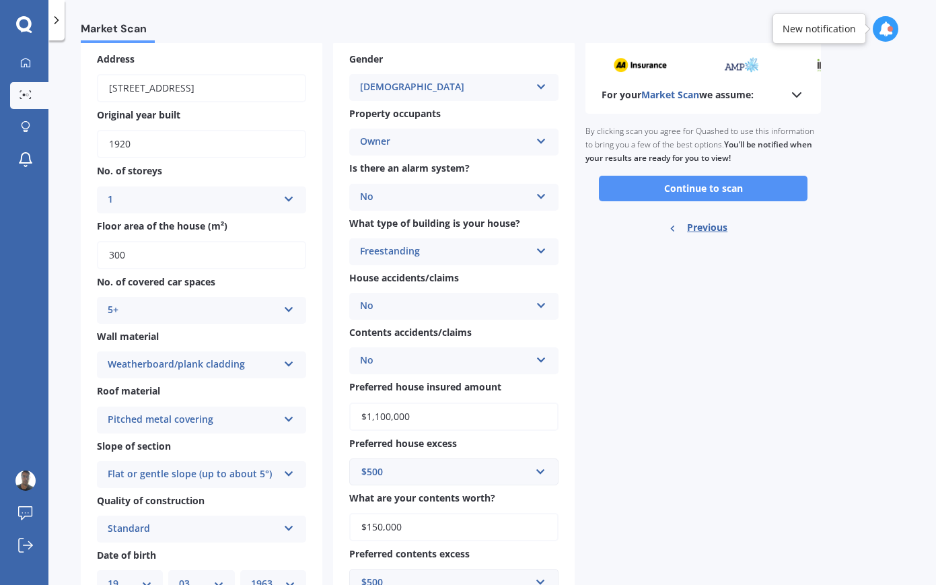
click at [714, 190] on button "Continue to scan" at bounding box center [703, 189] width 209 height 26
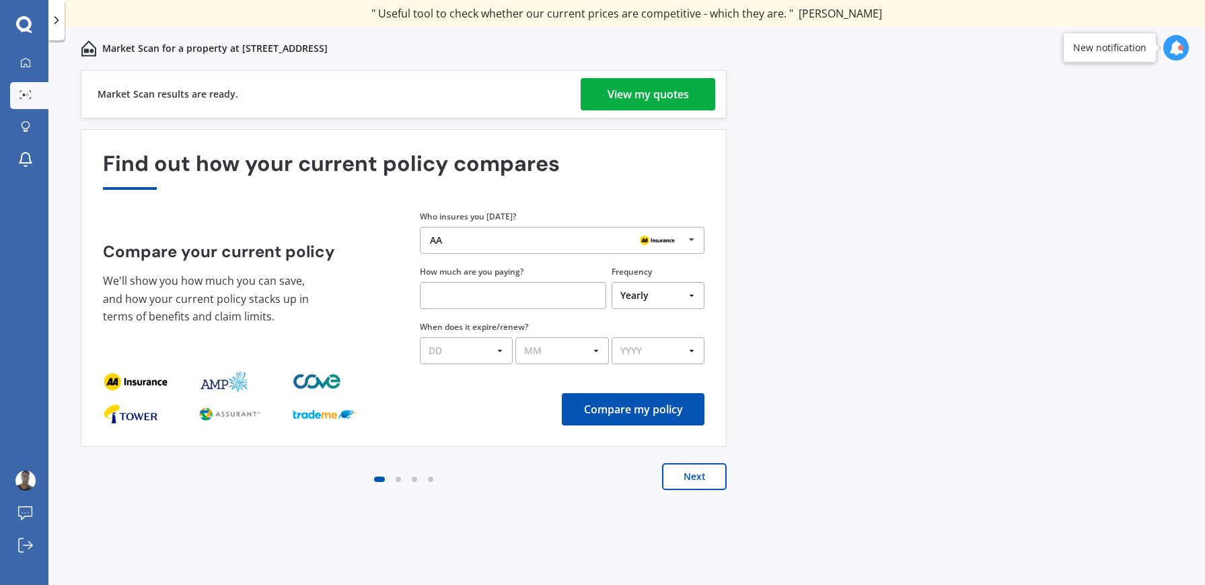
click at [655, 94] on div "View my quotes" at bounding box center [648, 94] width 81 height 32
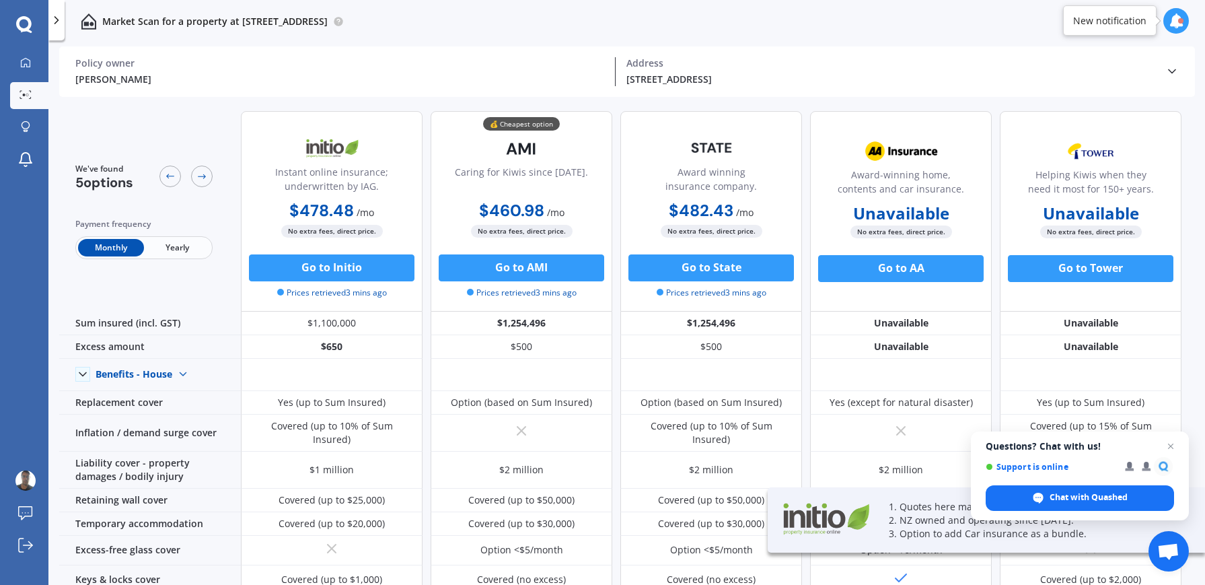
click at [475, 61] on div "Policy owner" at bounding box center [339, 63] width 529 height 12
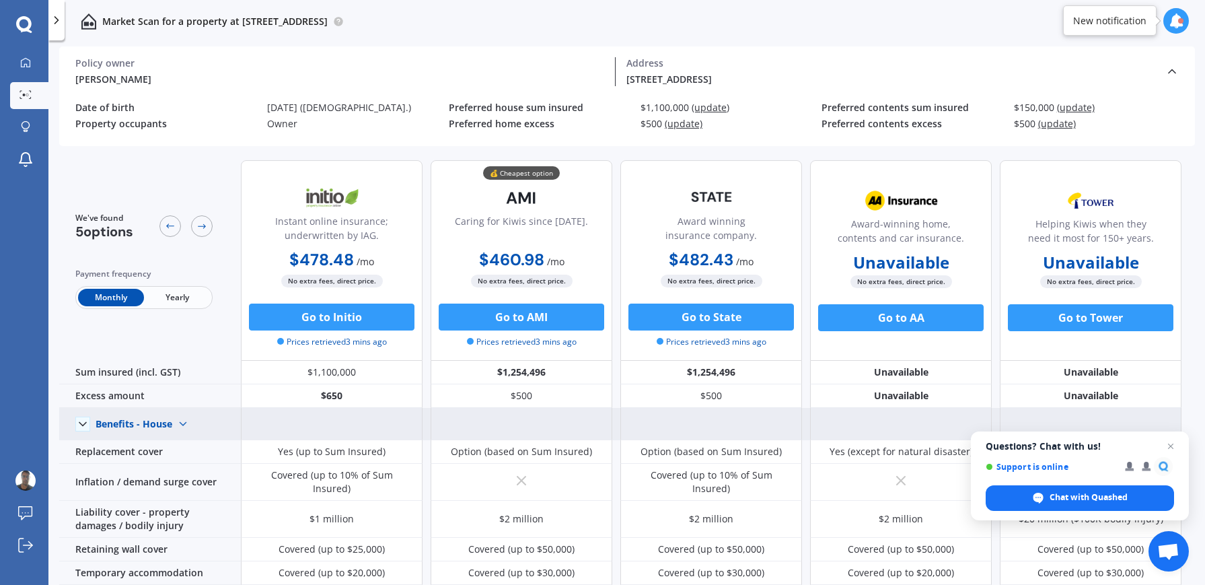
scroll to position [13, 0]
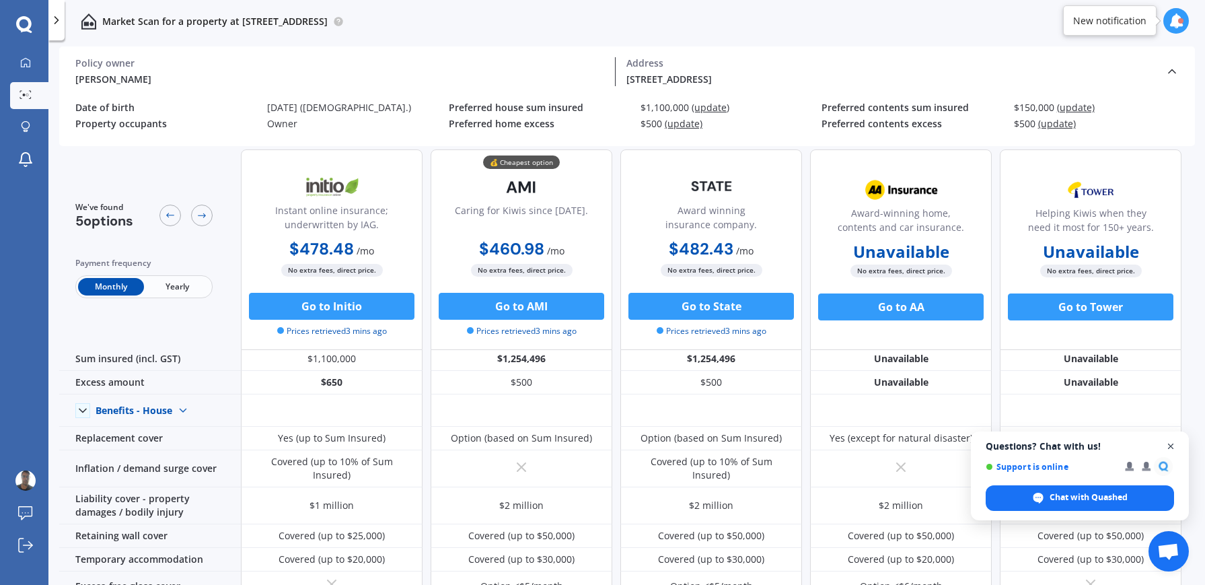
click at [1168, 445] on span "Open chat" at bounding box center [1171, 446] width 17 height 17
